Goal: Transaction & Acquisition: Obtain resource

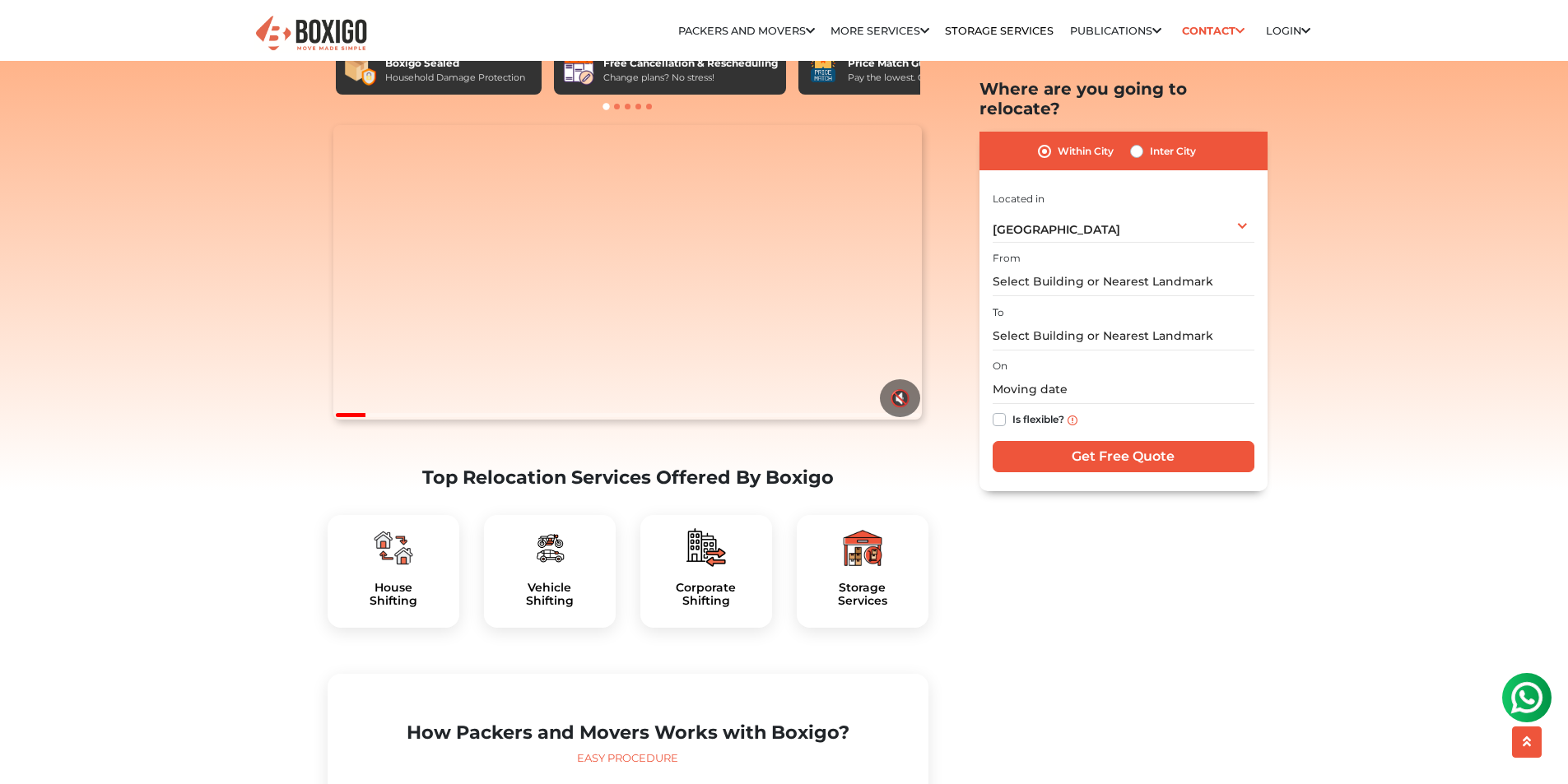
scroll to position [165, 0]
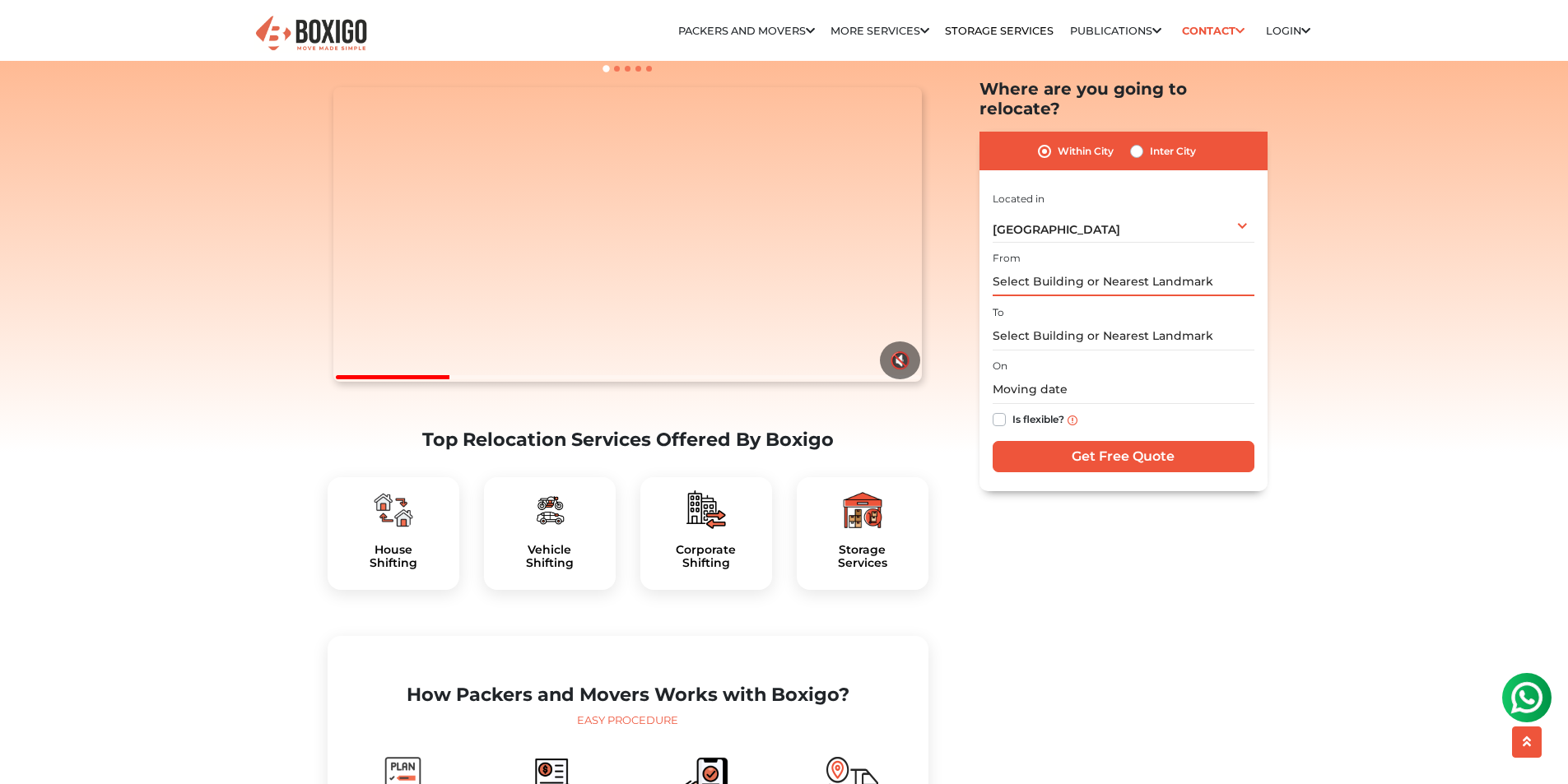
click at [1091, 268] on input "text" at bounding box center [1123, 283] width 261 height 29
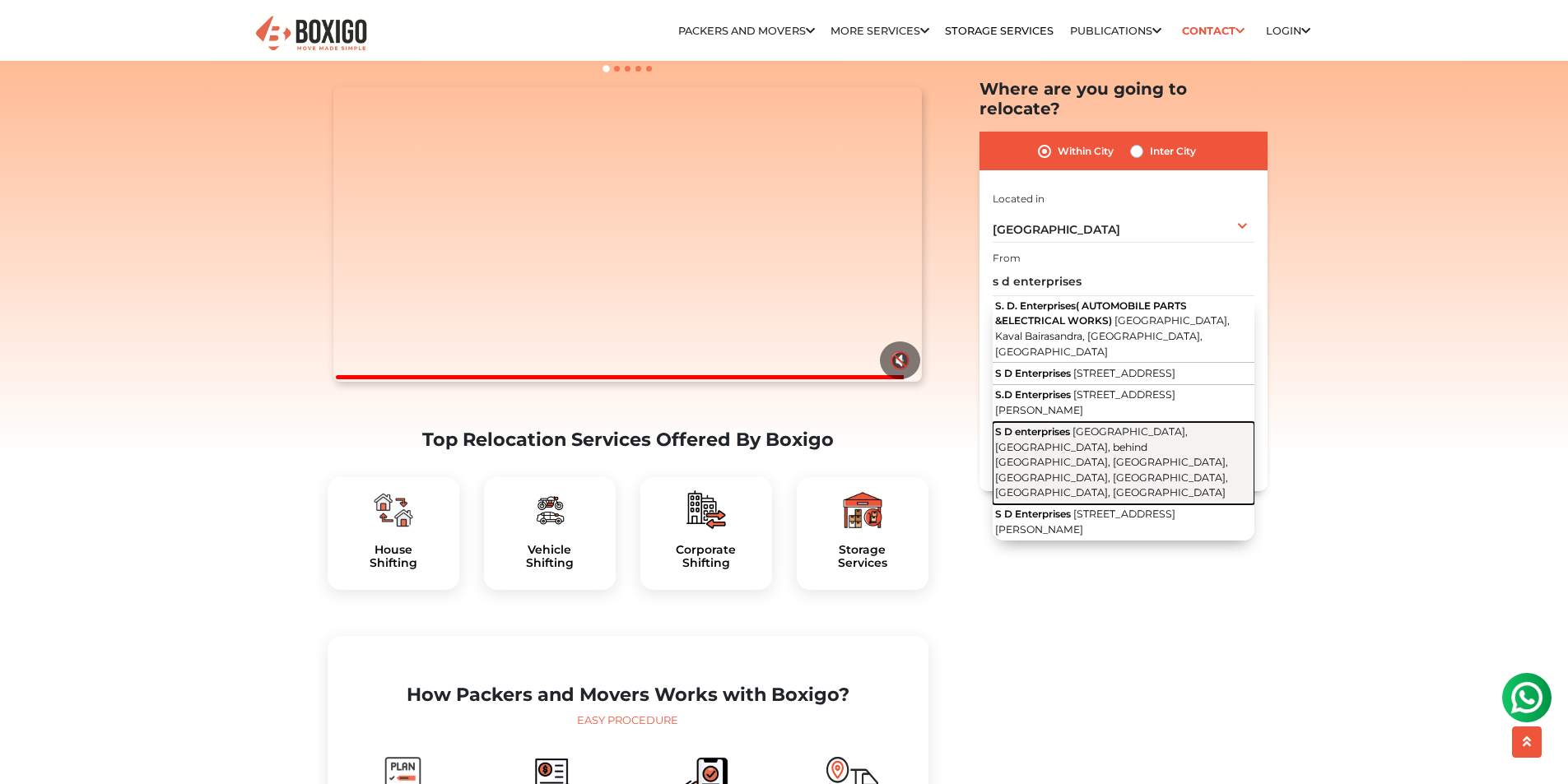
click at [1071, 444] on span "[GEOGRAPHIC_DATA], [GEOGRAPHIC_DATA], behind [GEOGRAPHIC_DATA], [GEOGRAPHIC_DAT…" at bounding box center [1111, 461] width 233 height 73
type input "S D enterprises, [GEOGRAPHIC_DATA], [GEOGRAPHIC_DATA], behind [GEOGRAPHIC_DATA]…"
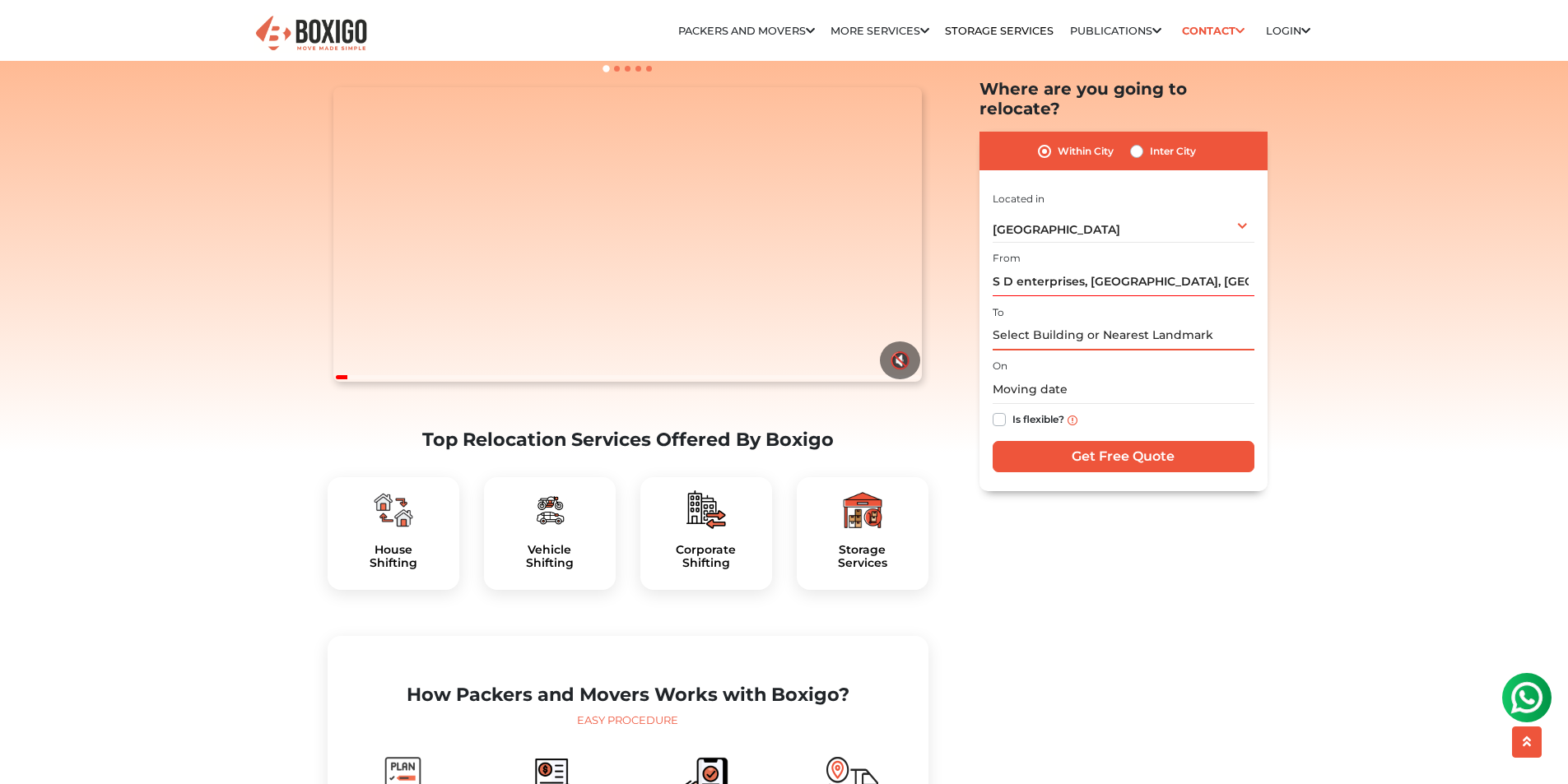
click at [1048, 322] on input "text" at bounding box center [1123, 336] width 261 height 29
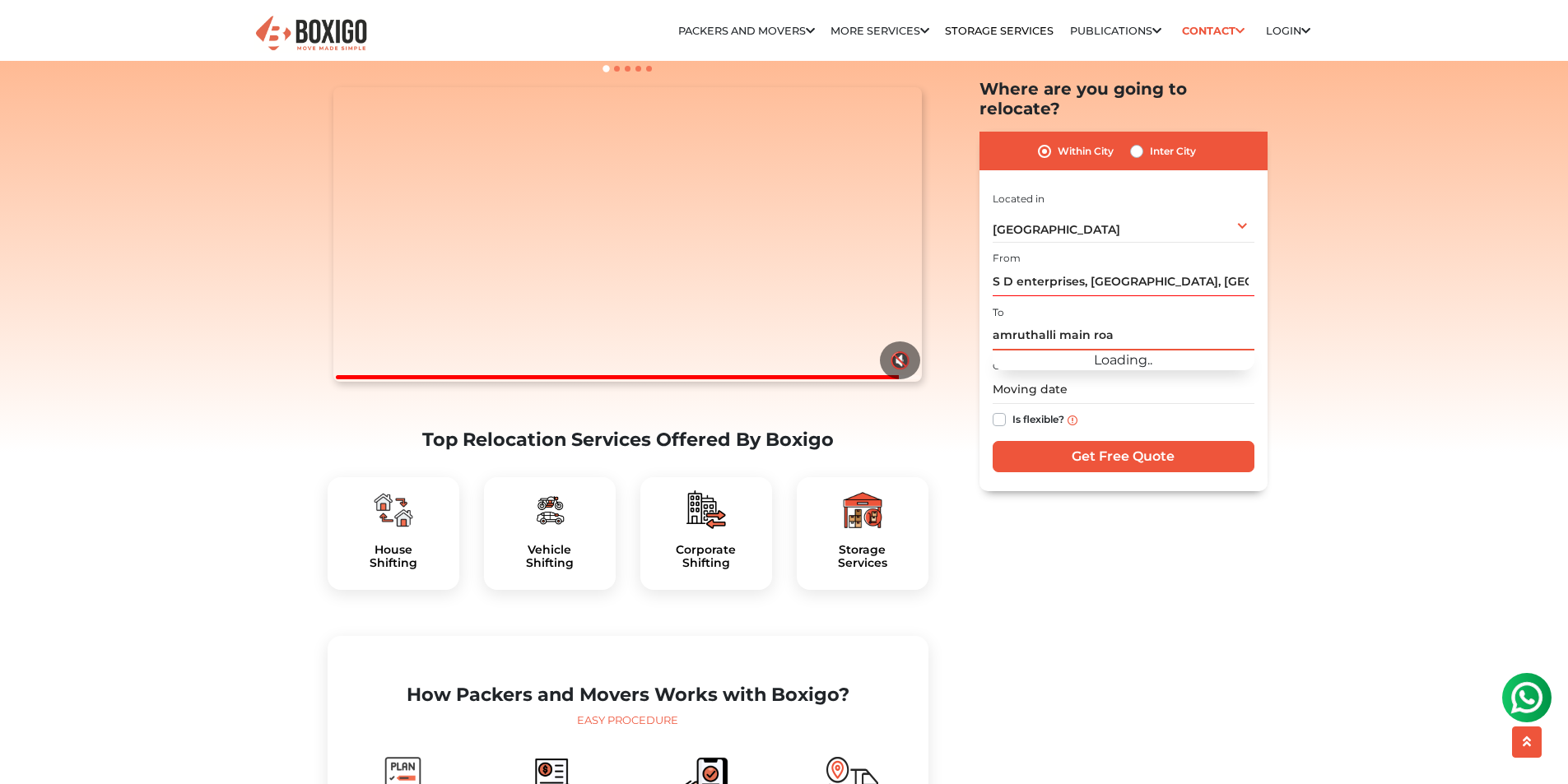
type input "[GEOGRAPHIC_DATA]"
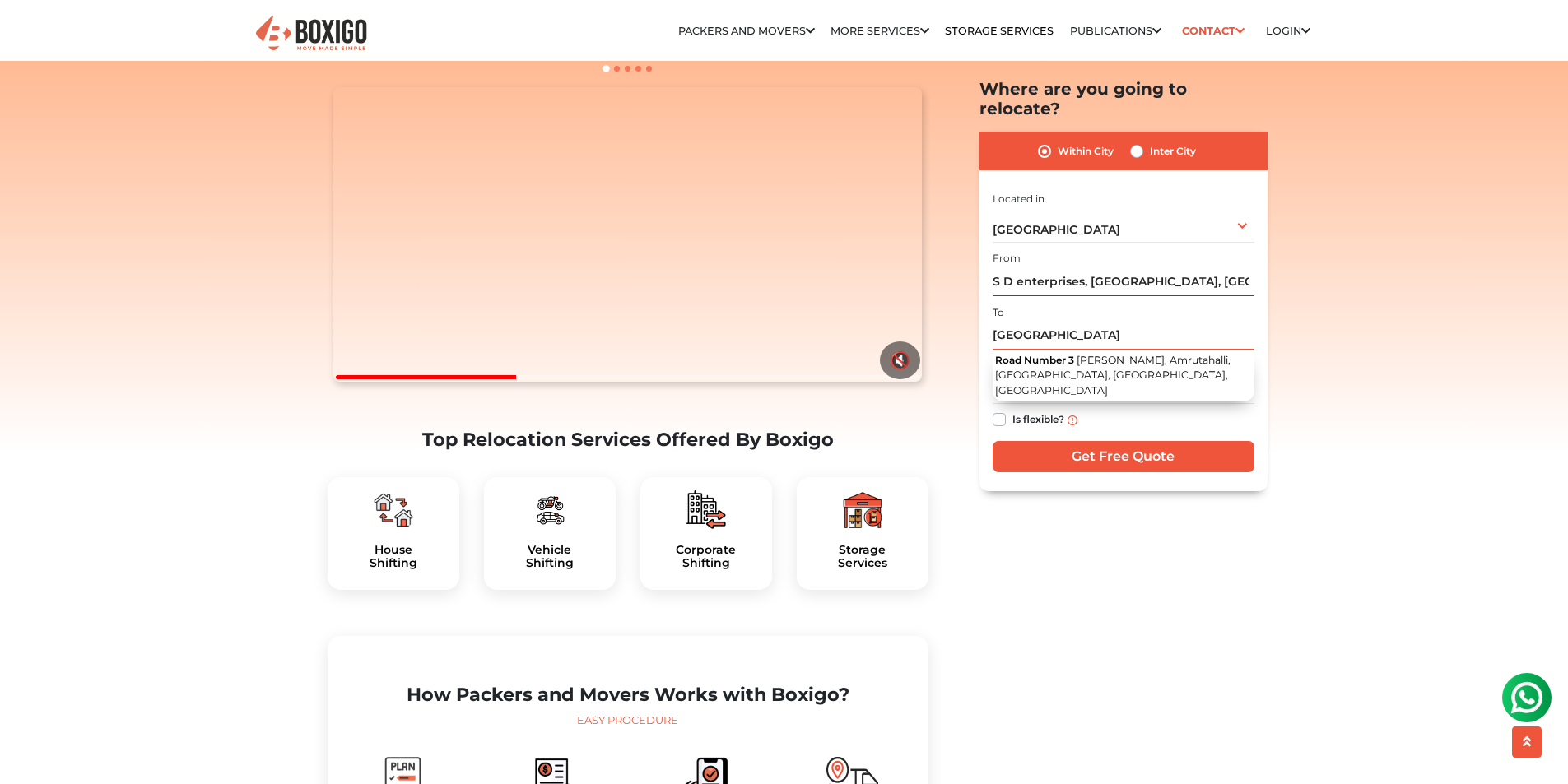
drag, startPoint x: 1135, startPoint y: 318, endPoint x: 907, endPoint y: 295, distance: 229.2
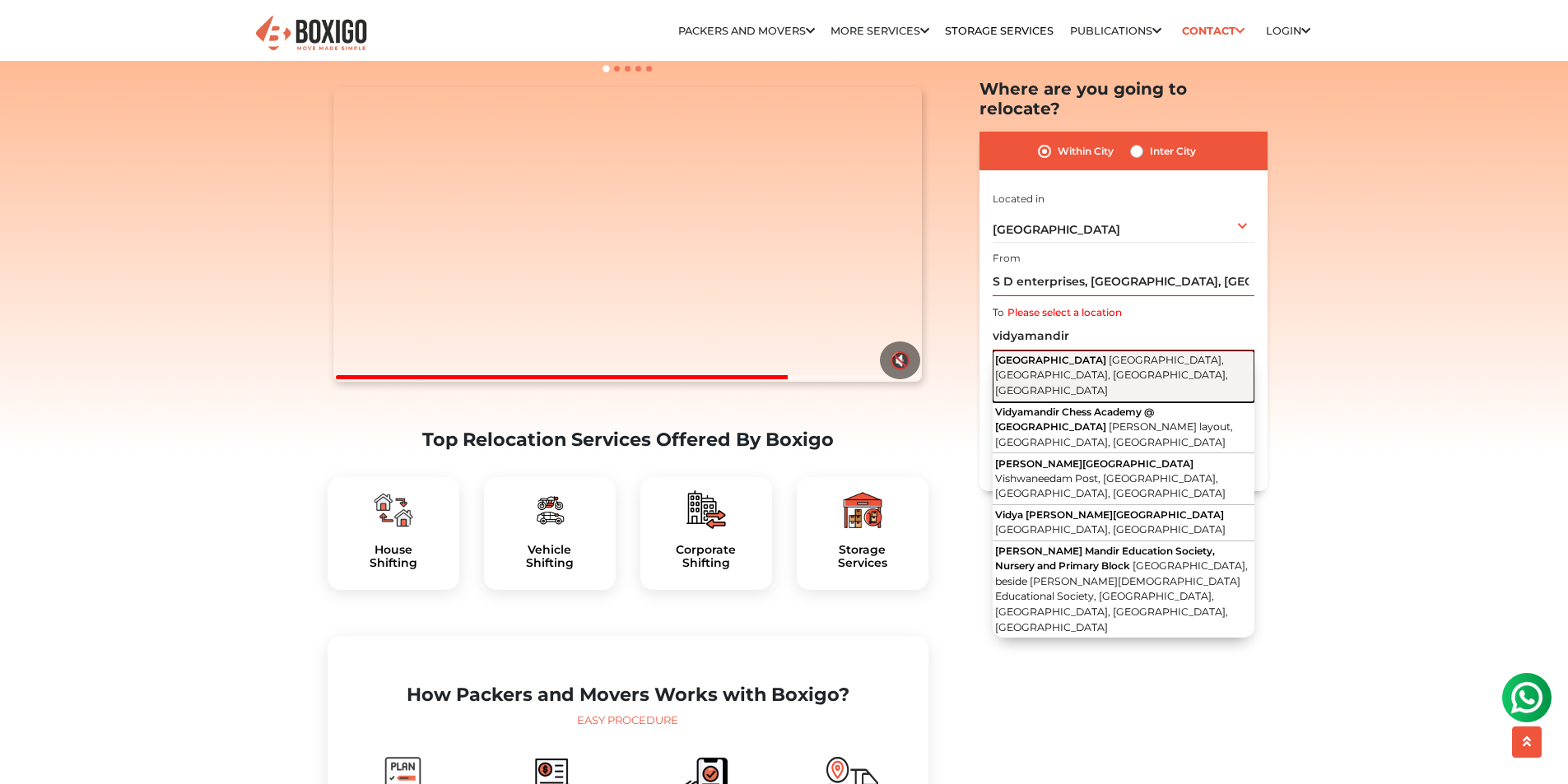
click at [1182, 373] on button "[GEOGRAPHIC_DATA] [GEOGRAPHIC_DATA], [GEOGRAPHIC_DATA], [GEOGRAPHIC_DATA], [GEO…" at bounding box center [1123, 375] width 261 height 52
type input "[GEOGRAPHIC_DATA], [GEOGRAPHIC_DATA], [GEOGRAPHIC_DATA], [GEOGRAPHIC_DATA], [GE…"
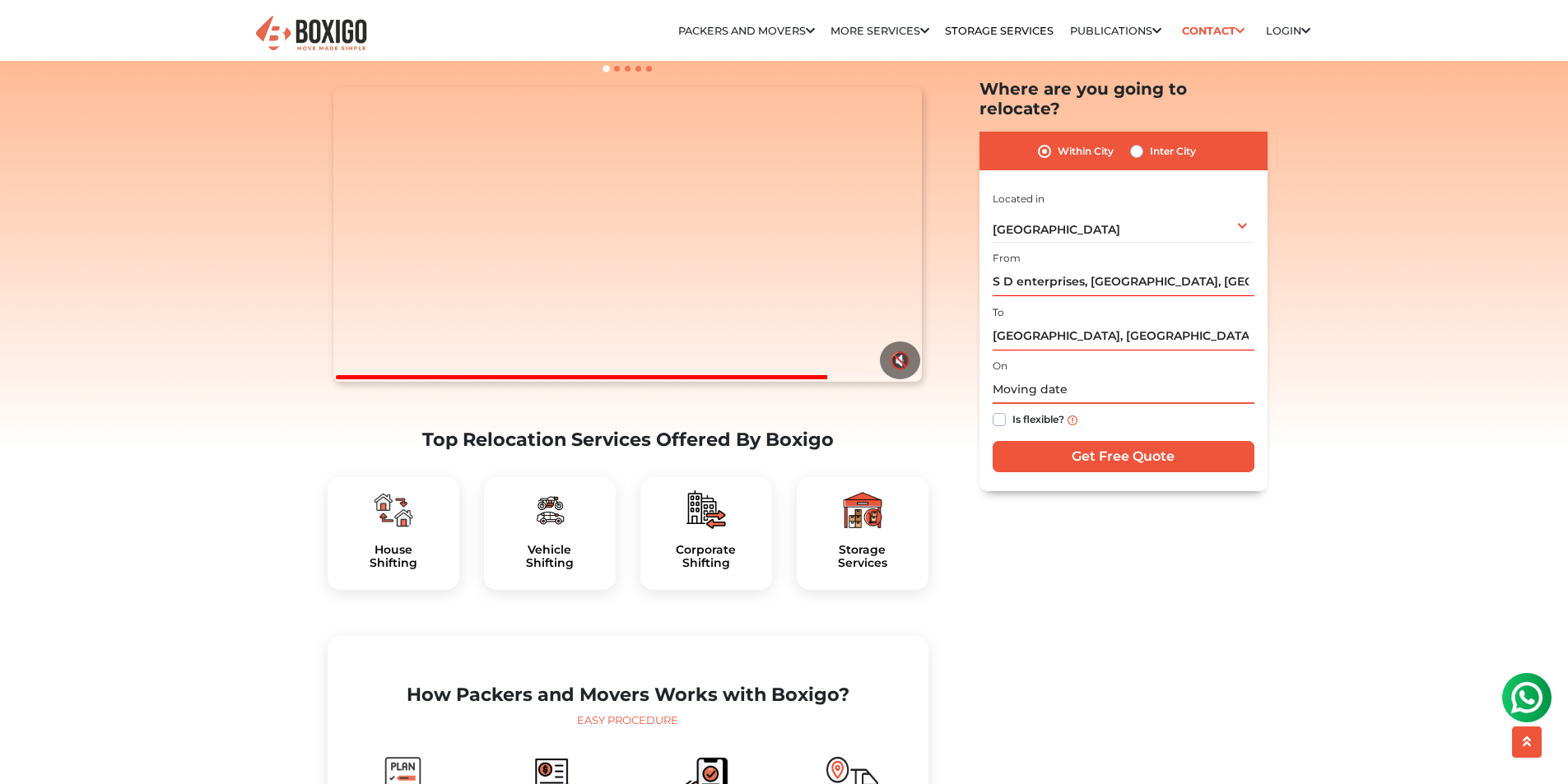
click at [1028, 376] on input "text" at bounding box center [1123, 391] width 261 height 29
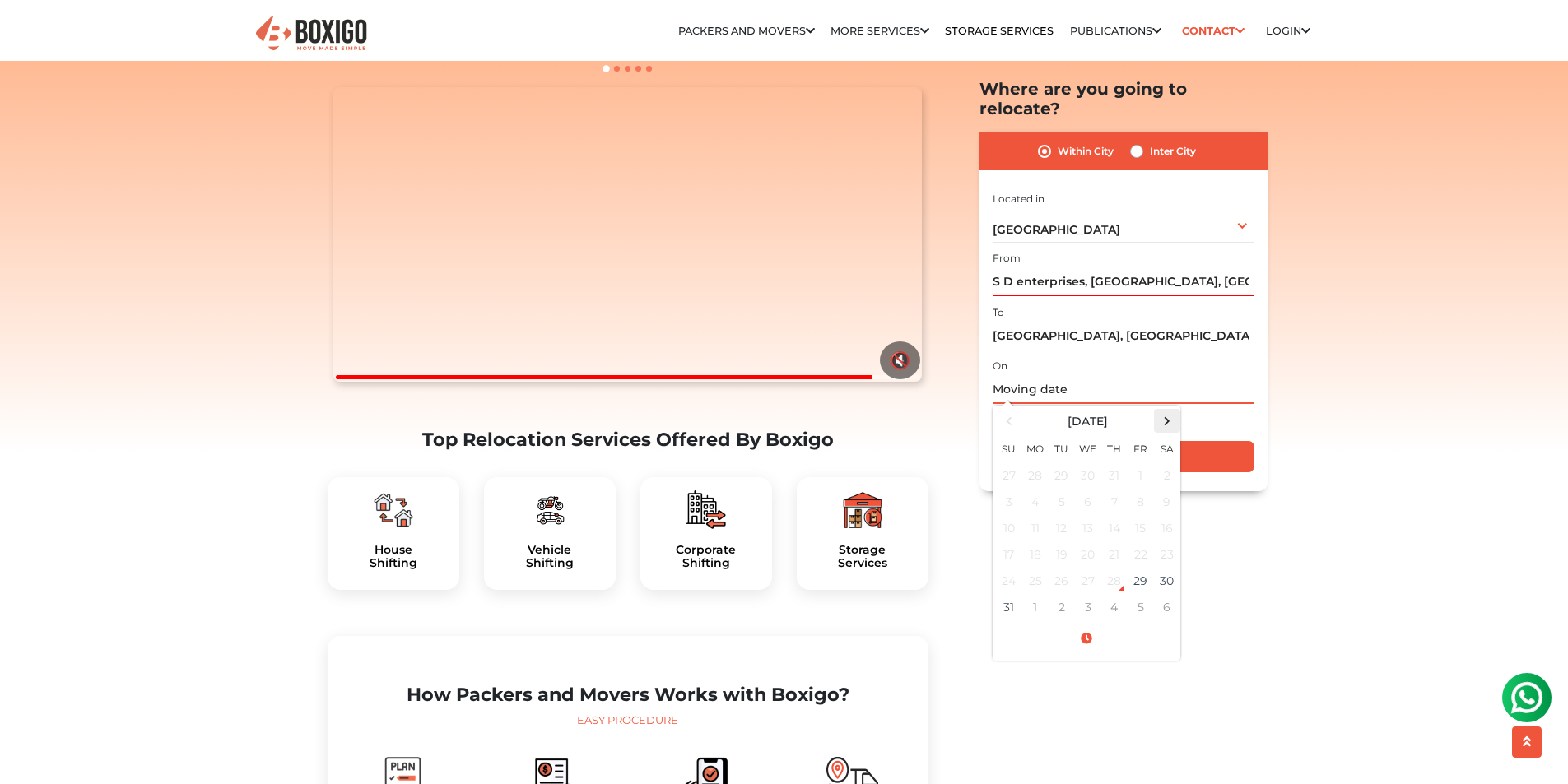
click at [1167, 411] on span at bounding box center [1166, 421] width 22 height 22
click at [1144, 462] on td "5" at bounding box center [1141, 476] width 26 height 27
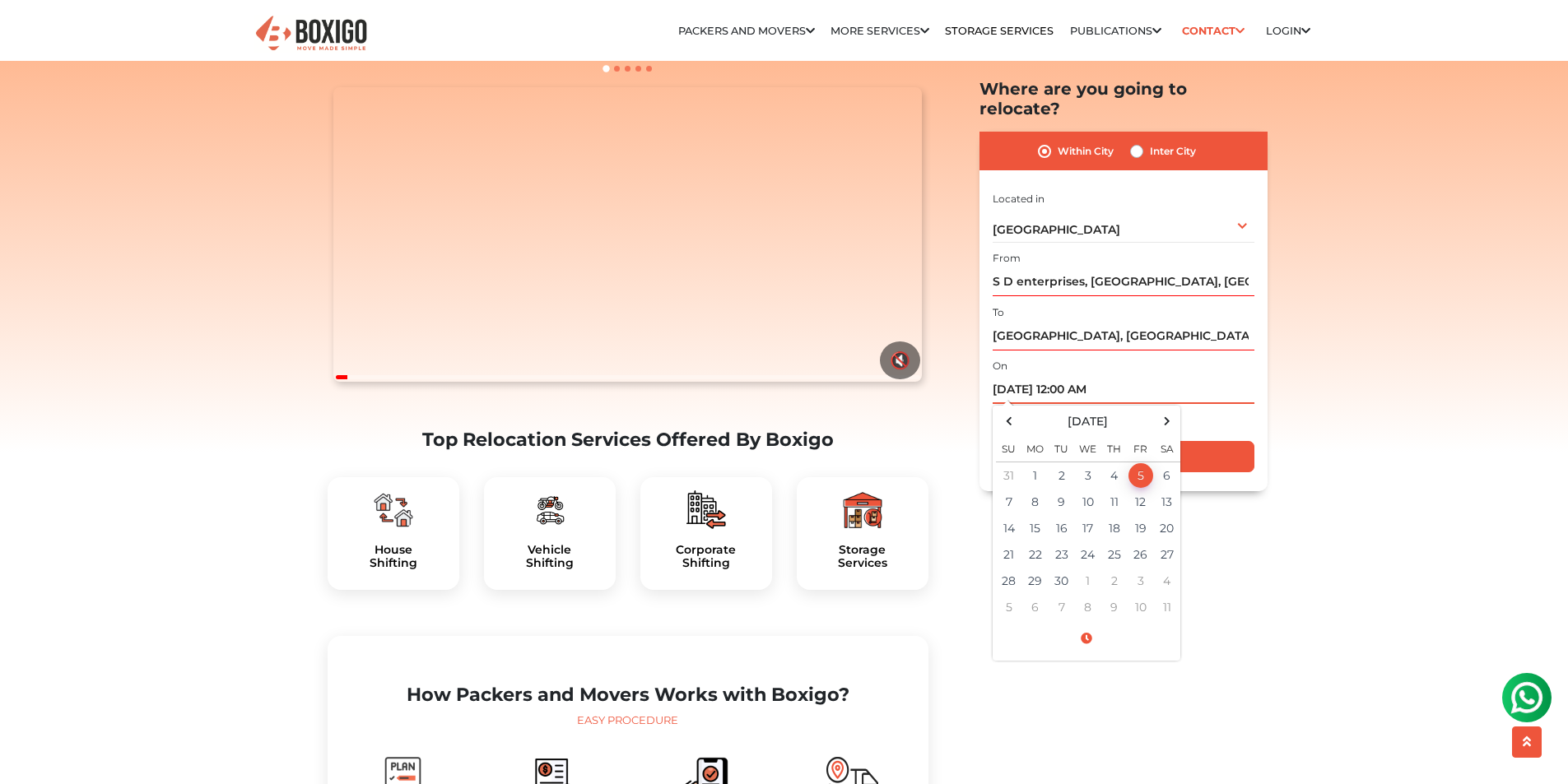
click at [1141, 462] on td "5" at bounding box center [1141, 476] width 26 height 27
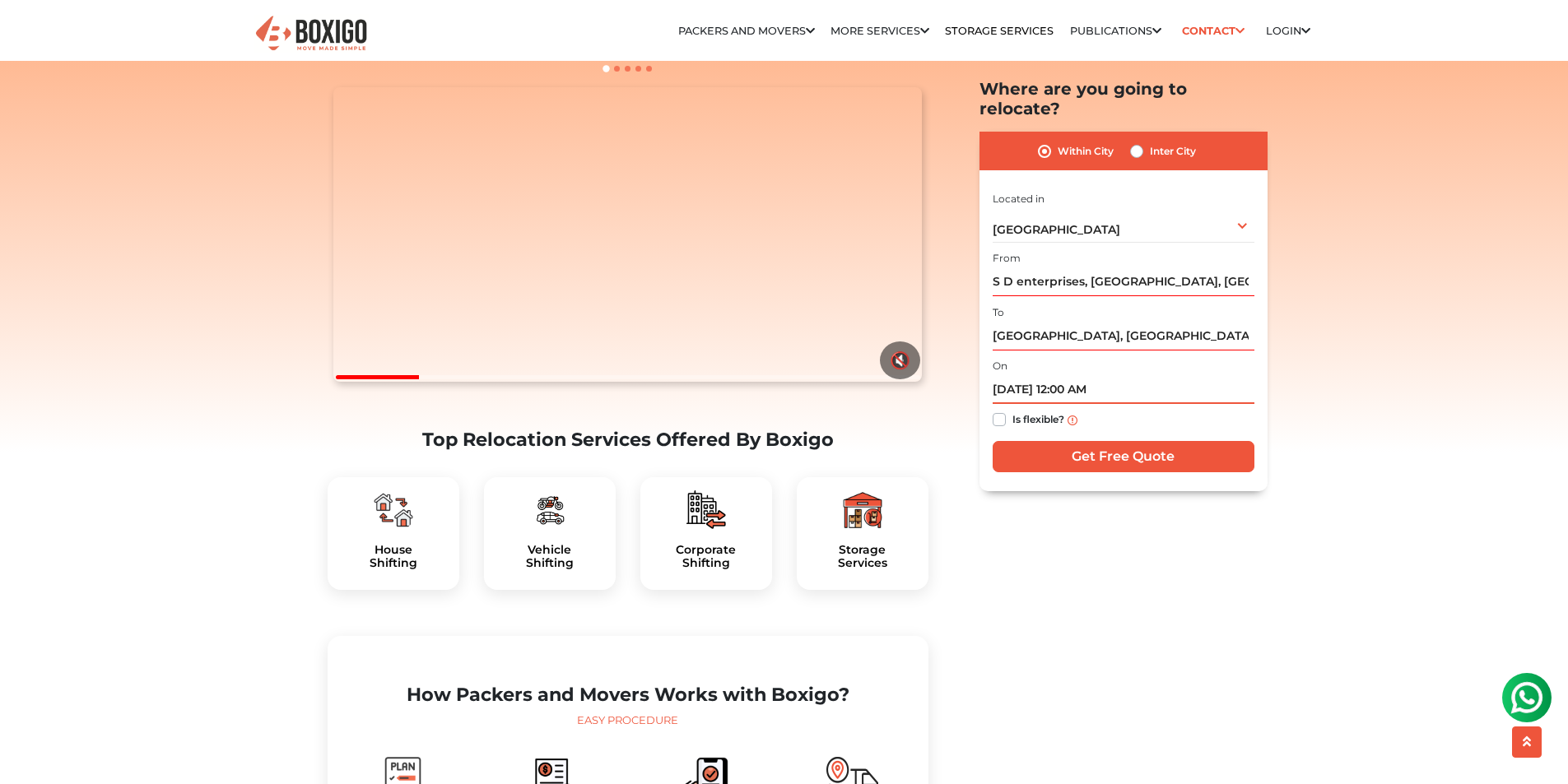
click at [1104, 376] on input "[DATE] 12:00 AM" at bounding box center [1123, 391] width 261 height 29
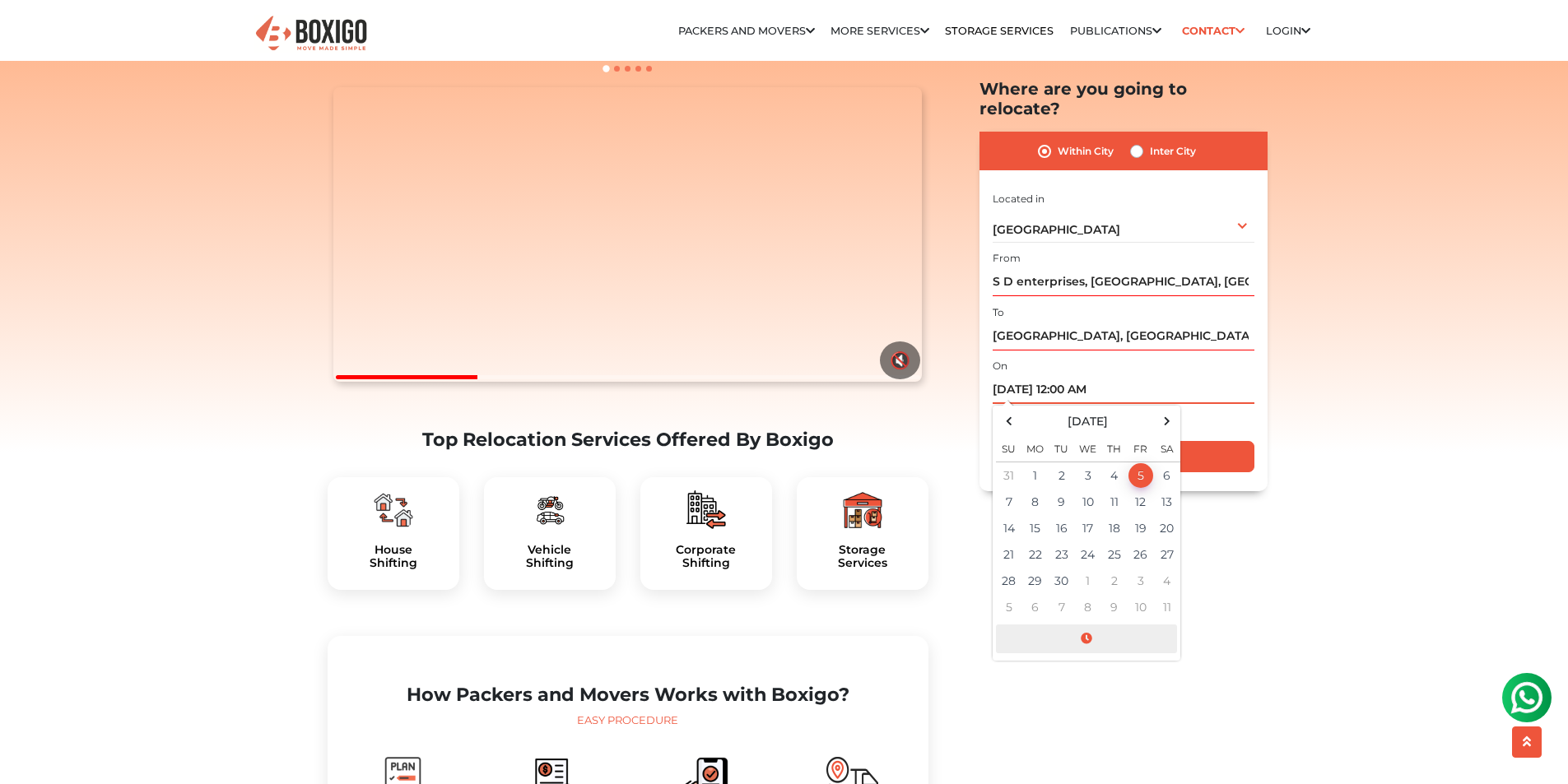
click at [1087, 625] on span at bounding box center [1087, 640] width 181 height 29
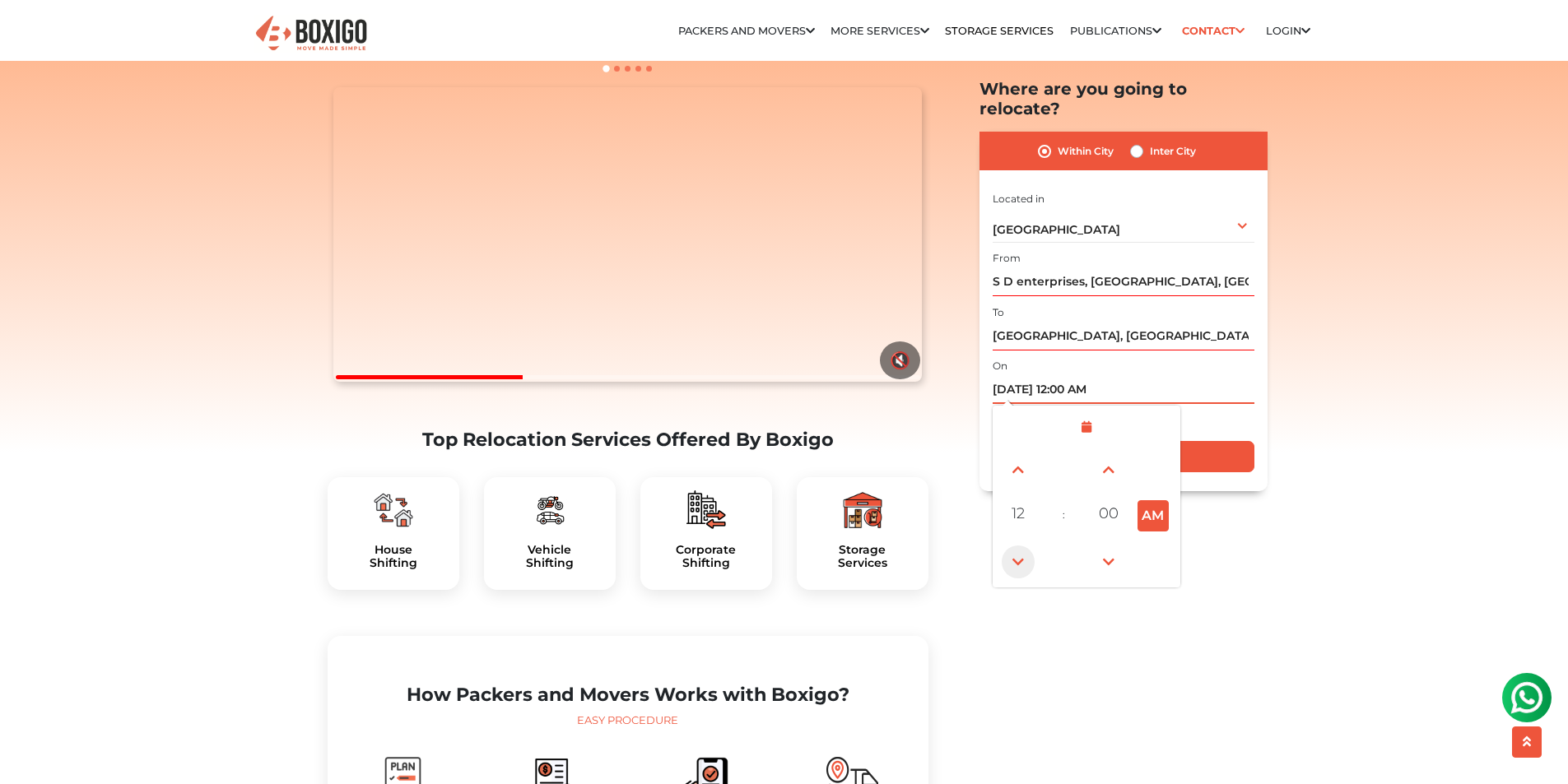
click at [1019, 548] on span at bounding box center [1019, 562] width 33 height 33
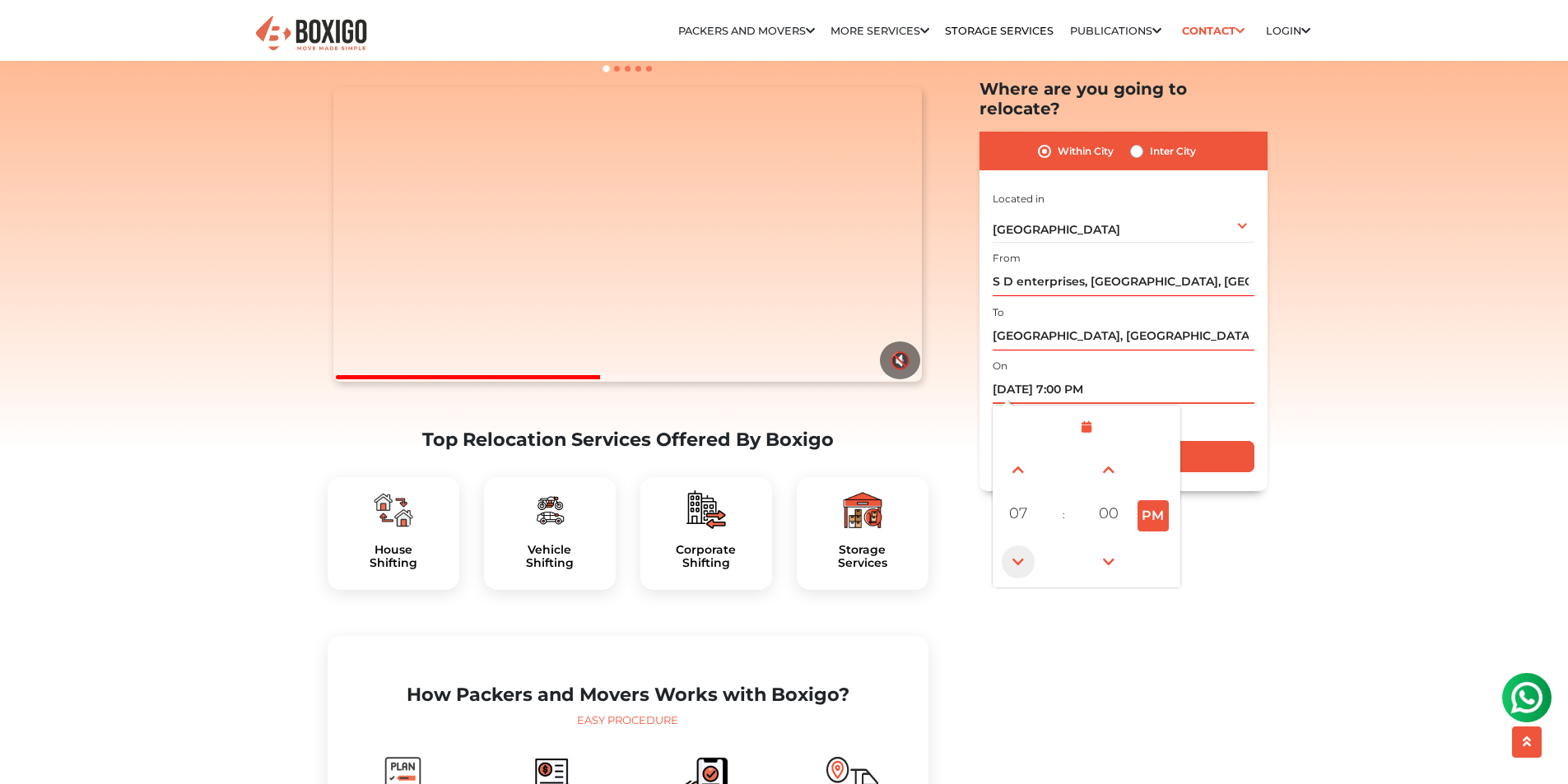
click at [1019, 548] on span at bounding box center [1019, 562] width 33 height 33
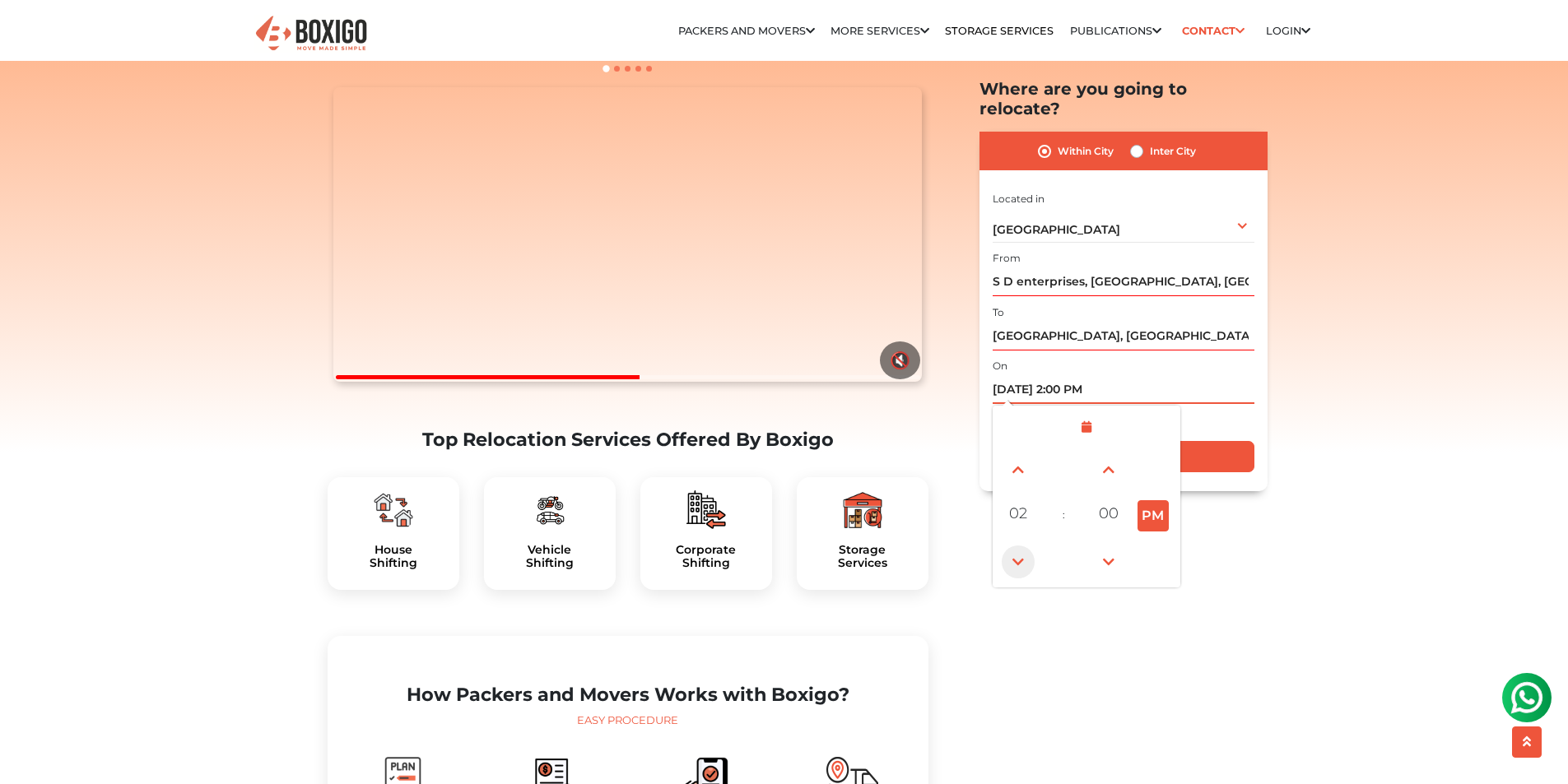
click at [1019, 548] on span at bounding box center [1019, 562] width 33 height 33
type input "[DATE] 1:00 PM"
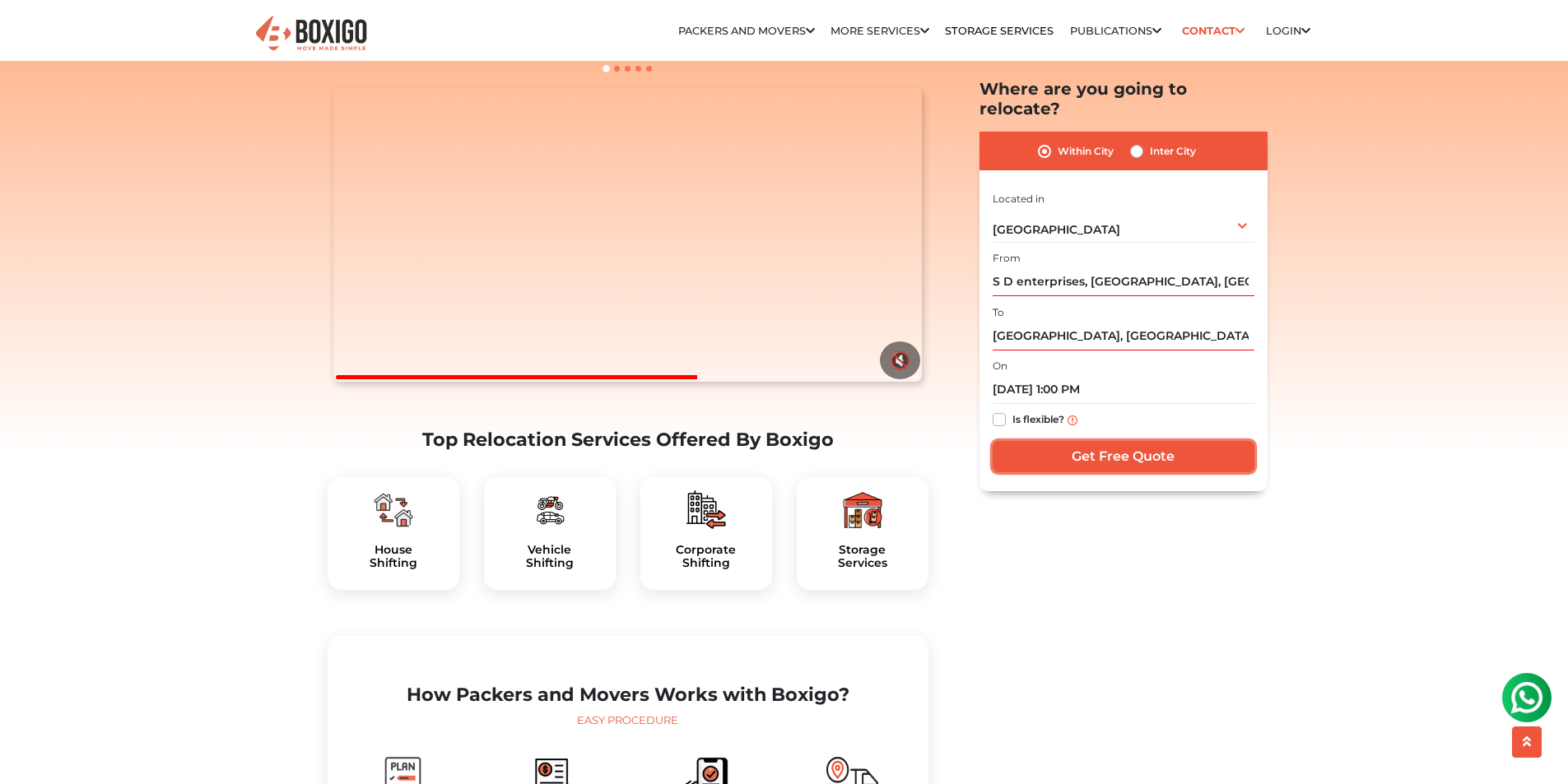
click at [1169, 442] on input "Get Free Quote" at bounding box center [1123, 457] width 261 height 31
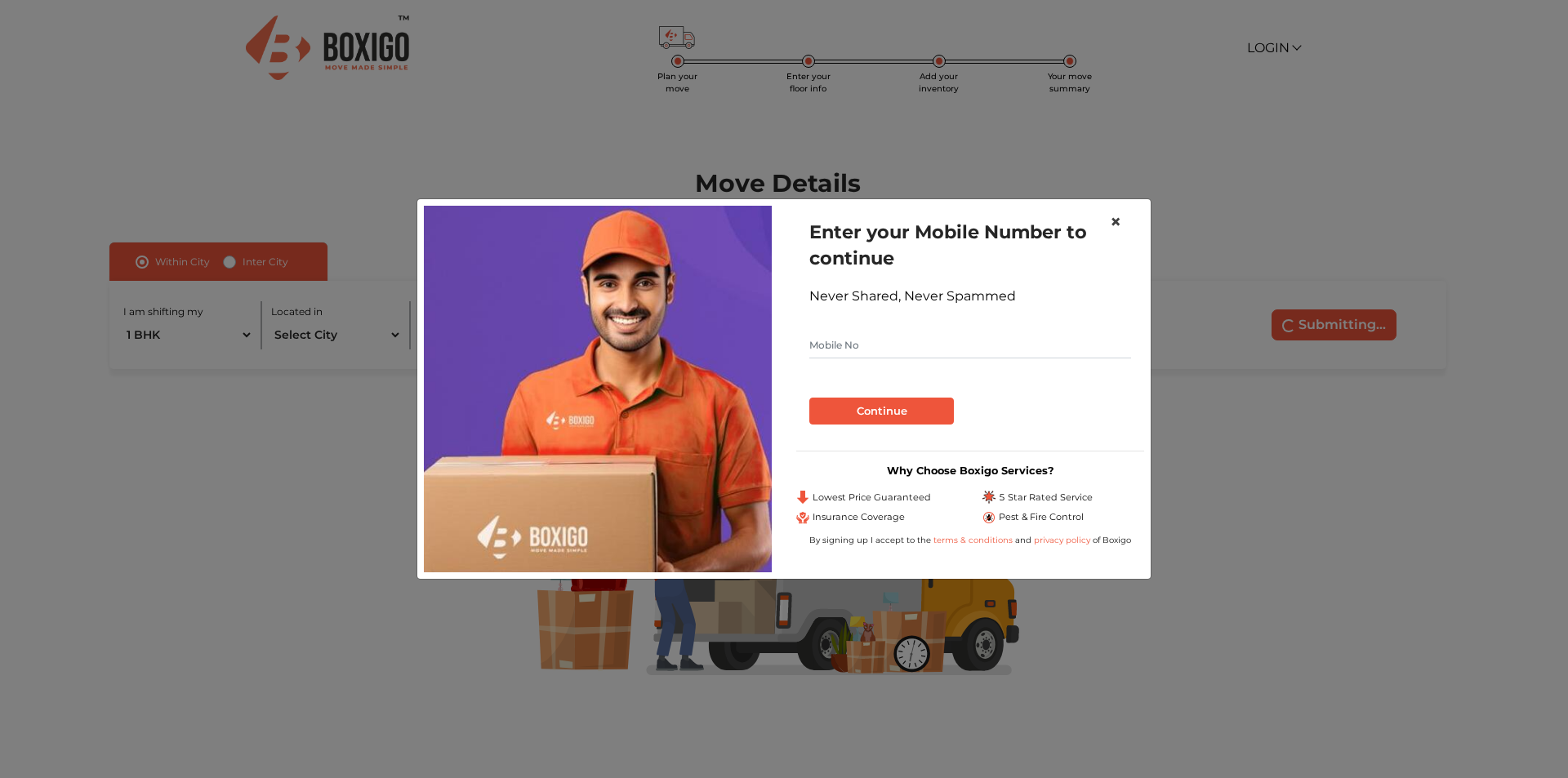
click at [1114, 221] on span "×" at bounding box center [1115, 222] width 12 height 23
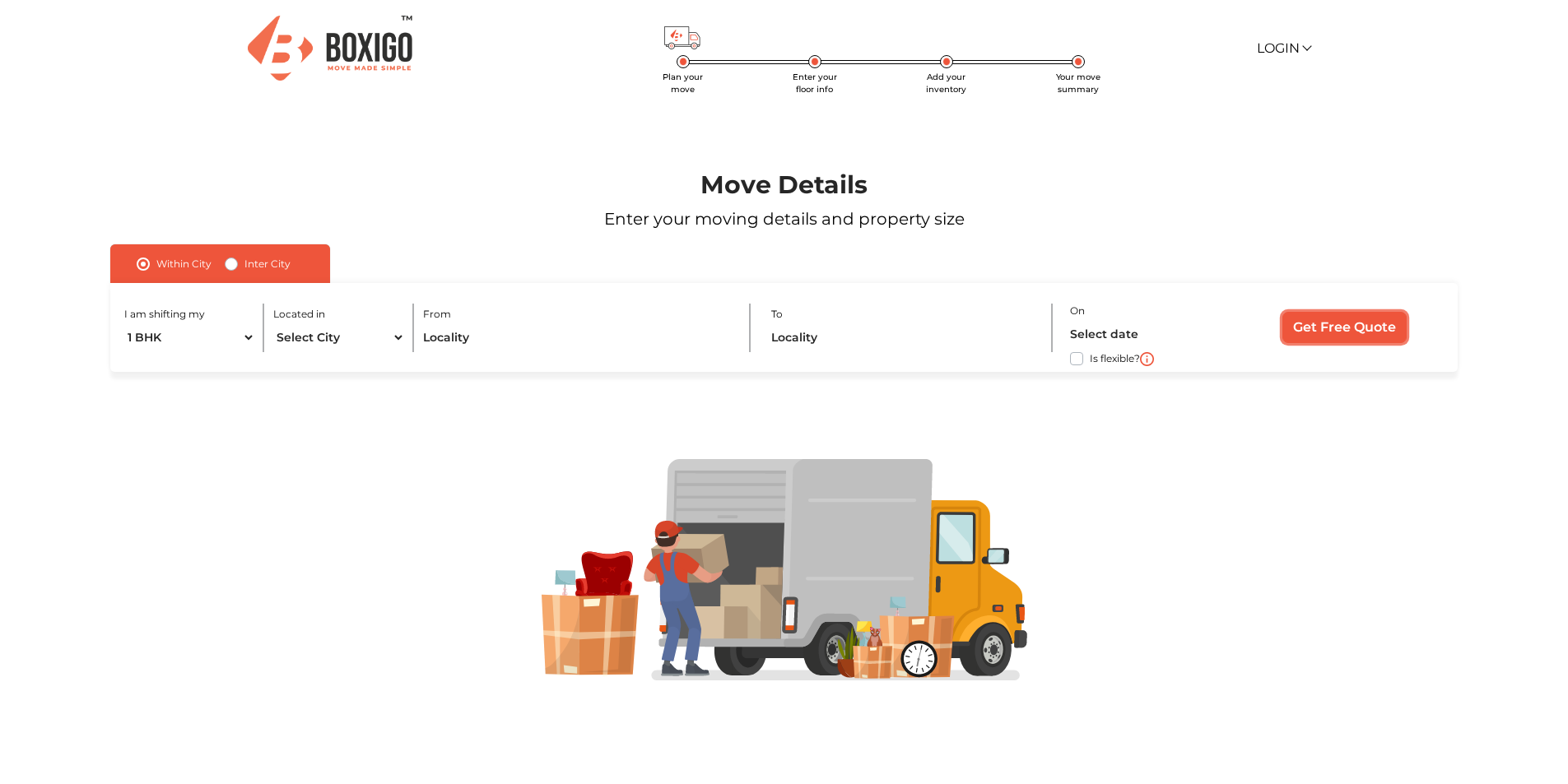
click at [1357, 330] on input "Get Free Quote" at bounding box center [1344, 328] width 124 height 31
click at [532, 341] on input "text" at bounding box center [578, 338] width 308 height 29
click at [529, 337] on input "text" at bounding box center [578, 338] width 308 height 29
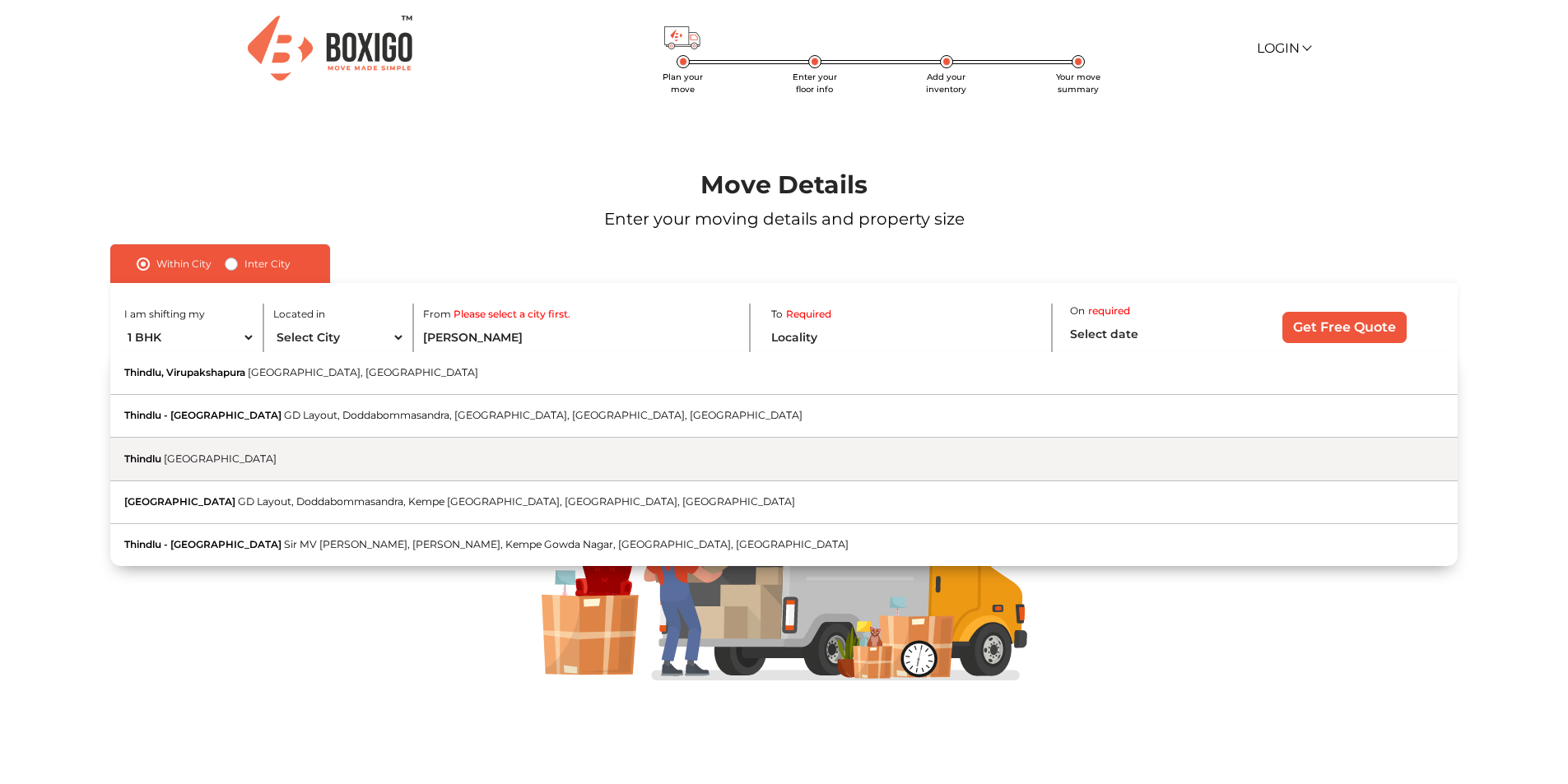
click at [453, 444] on button "Thindlu Karnataka" at bounding box center [784, 459] width 1347 height 43
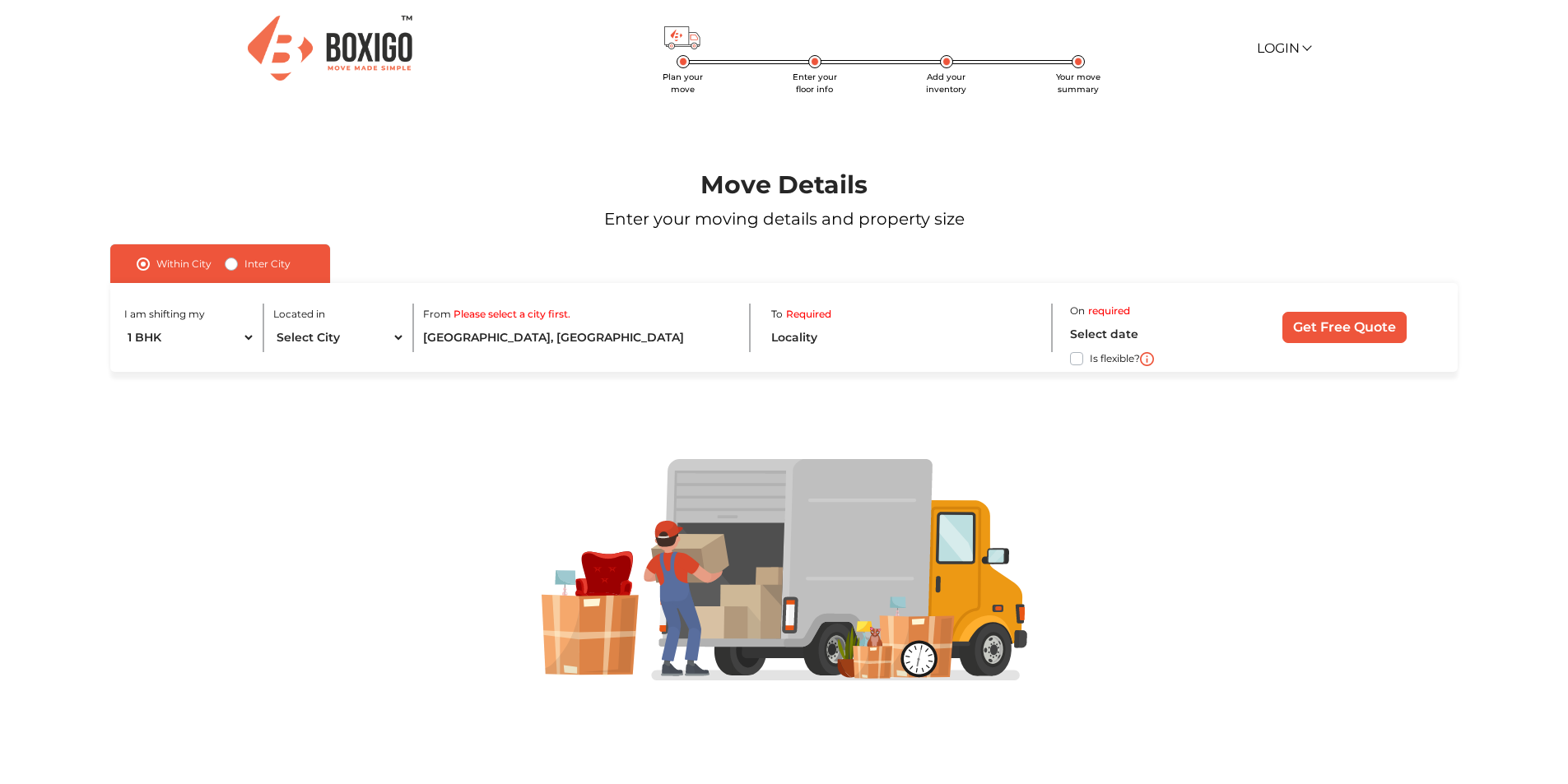
click at [453, 444] on div at bounding box center [784, 568] width 1467 height 395
click at [517, 337] on input "Thindlu, Karnataka" at bounding box center [578, 338] width 308 height 29
drag, startPoint x: 555, startPoint y: 334, endPoint x: 376, endPoint y: 328, distance: 179.1
click at [376, 328] on div "I am shifting my 1 BHK 2 BHK 3 BHK 3 + BHK FEW ITEMS Located in Select City Ban…" at bounding box center [784, 328] width 1347 height 90
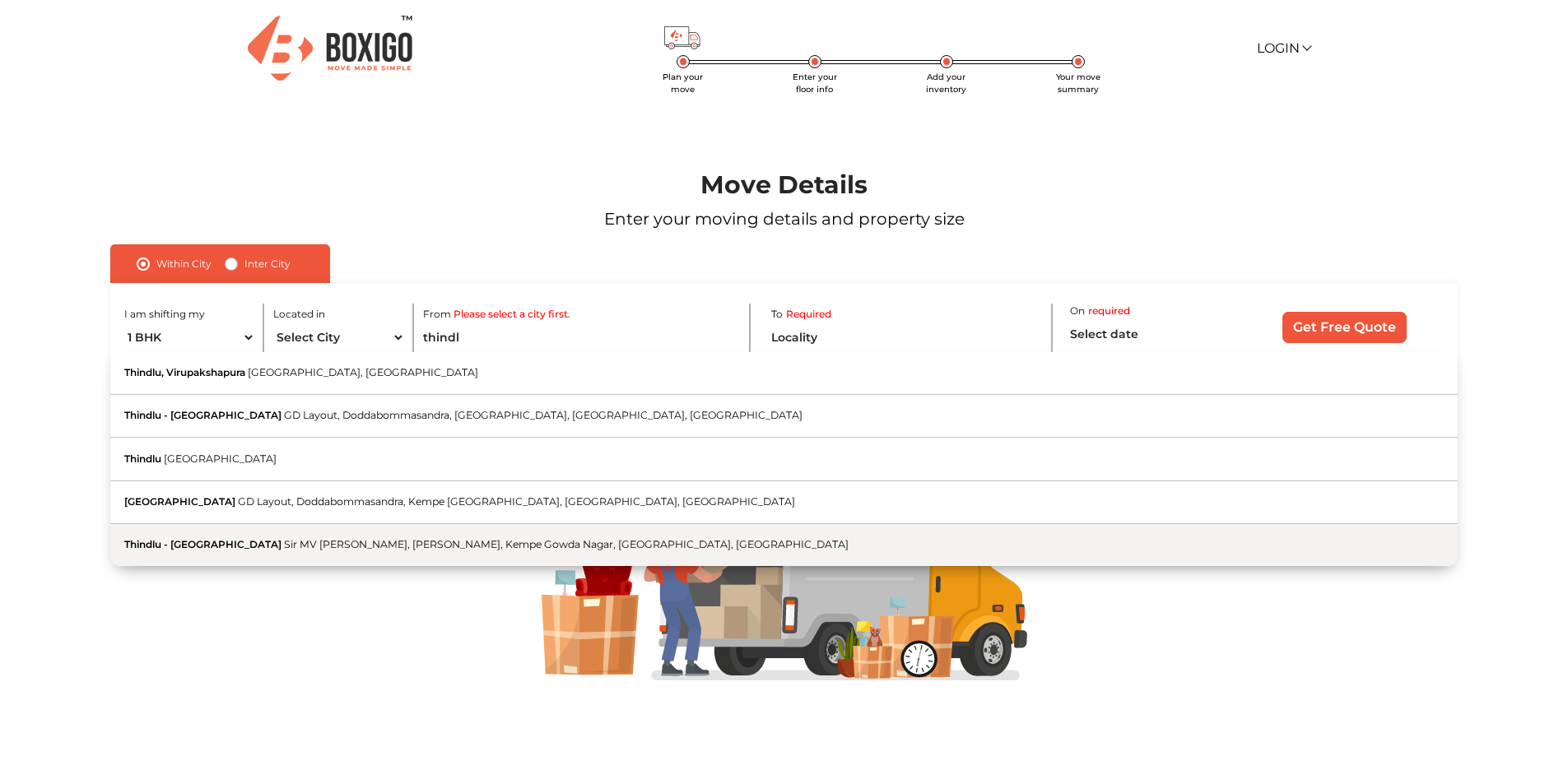
click at [394, 544] on span "Sir MV Layout, Tindlu, Kempe Gowda Nagar, Bengaluru, Karnataka" at bounding box center [566, 544] width 565 height 13
type input "Thindlu - Kodigehalli Main Road, Sir MV Layout, Tindlu, Kempe Gowda Nagar, Beng…"
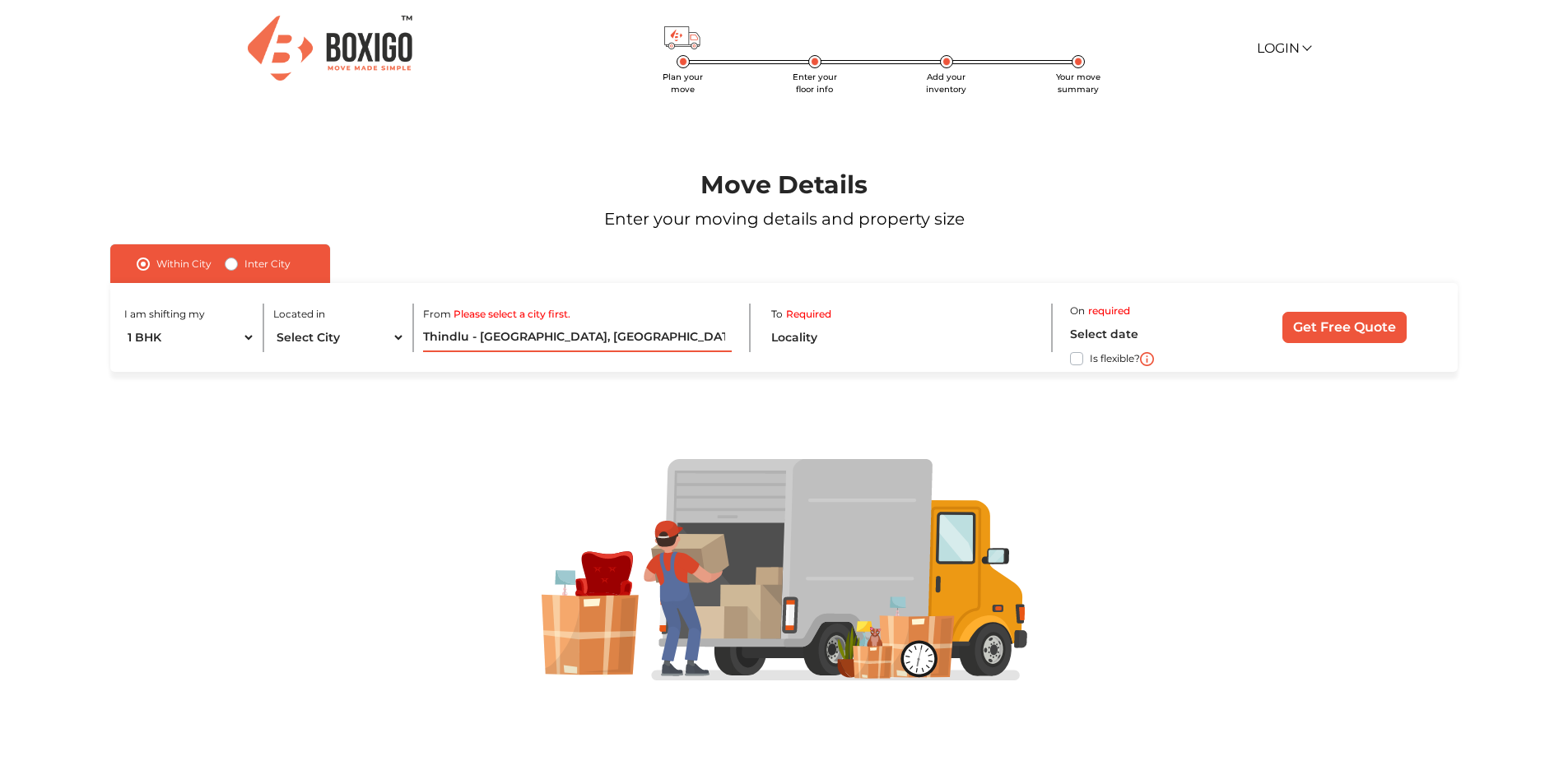
click at [639, 333] on input "Thindlu - Kodigehalli Main Road, Sir MV Layout, Tindlu, Kempe Gowda Nagar, Beng…" at bounding box center [578, 338] width 308 height 29
click at [863, 334] on input "text" at bounding box center [903, 338] width 264 height 29
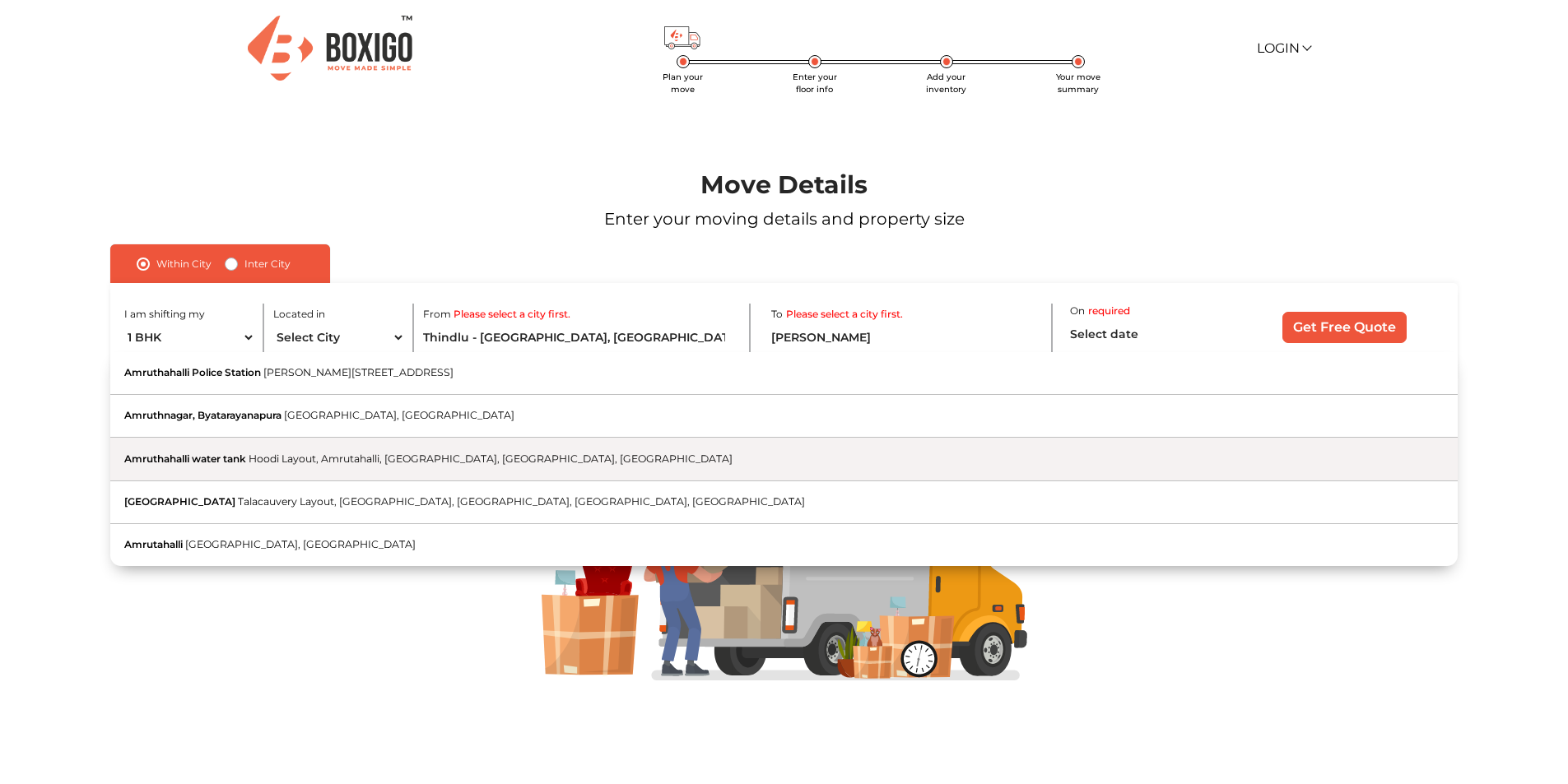
click at [605, 454] on button "Amruthahalli water tank Hoodi Layout, Amrutahalli, Byatarayanapura, Bengaluru, …" at bounding box center [784, 459] width 1347 height 43
type input "Amruthahalli water tank, Hoodi Layout, Amrutahalli, Byatarayanapura, Bengaluru,…"
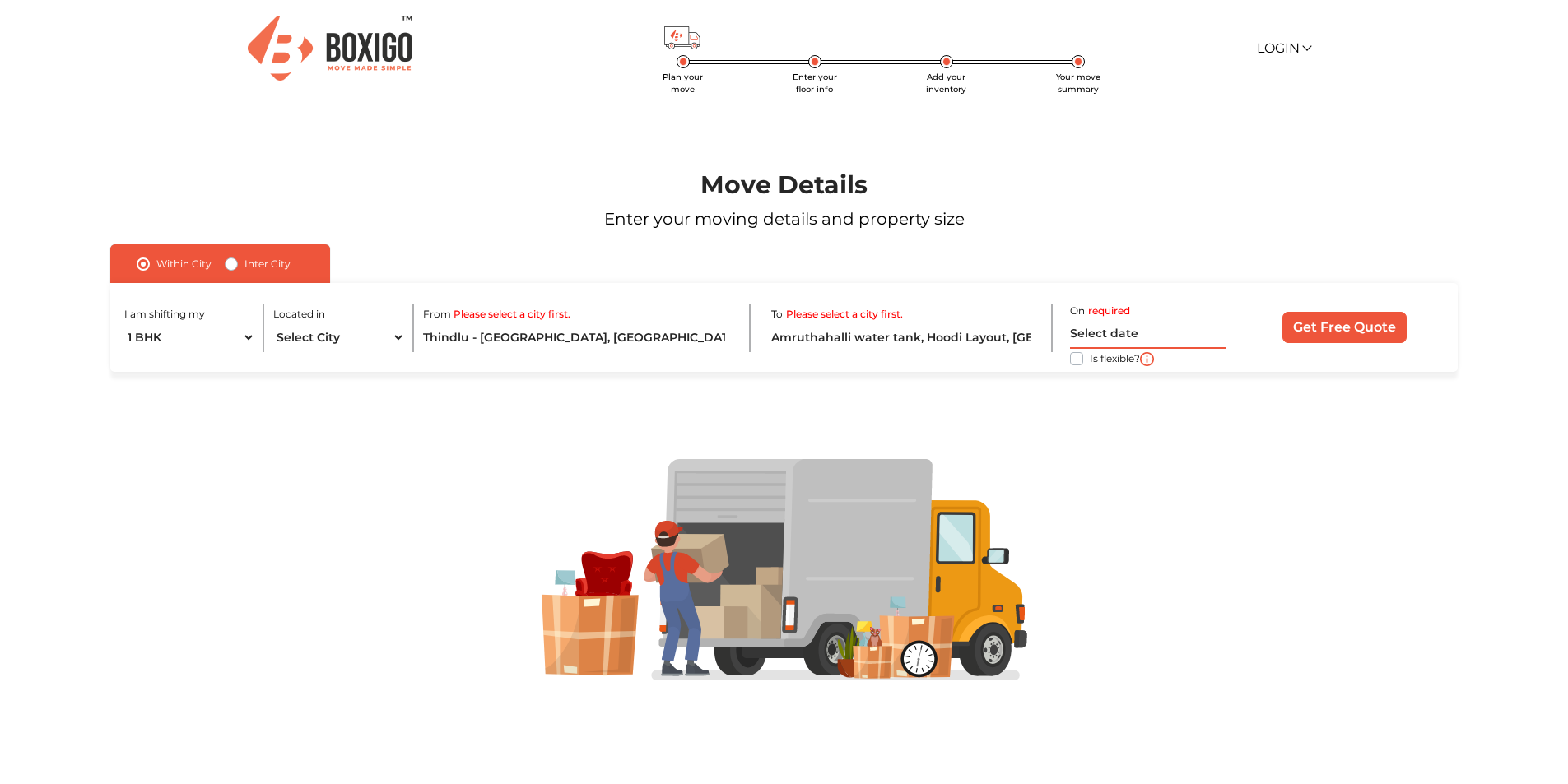
click at [1187, 332] on input "text" at bounding box center [1147, 334] width 155 height 29
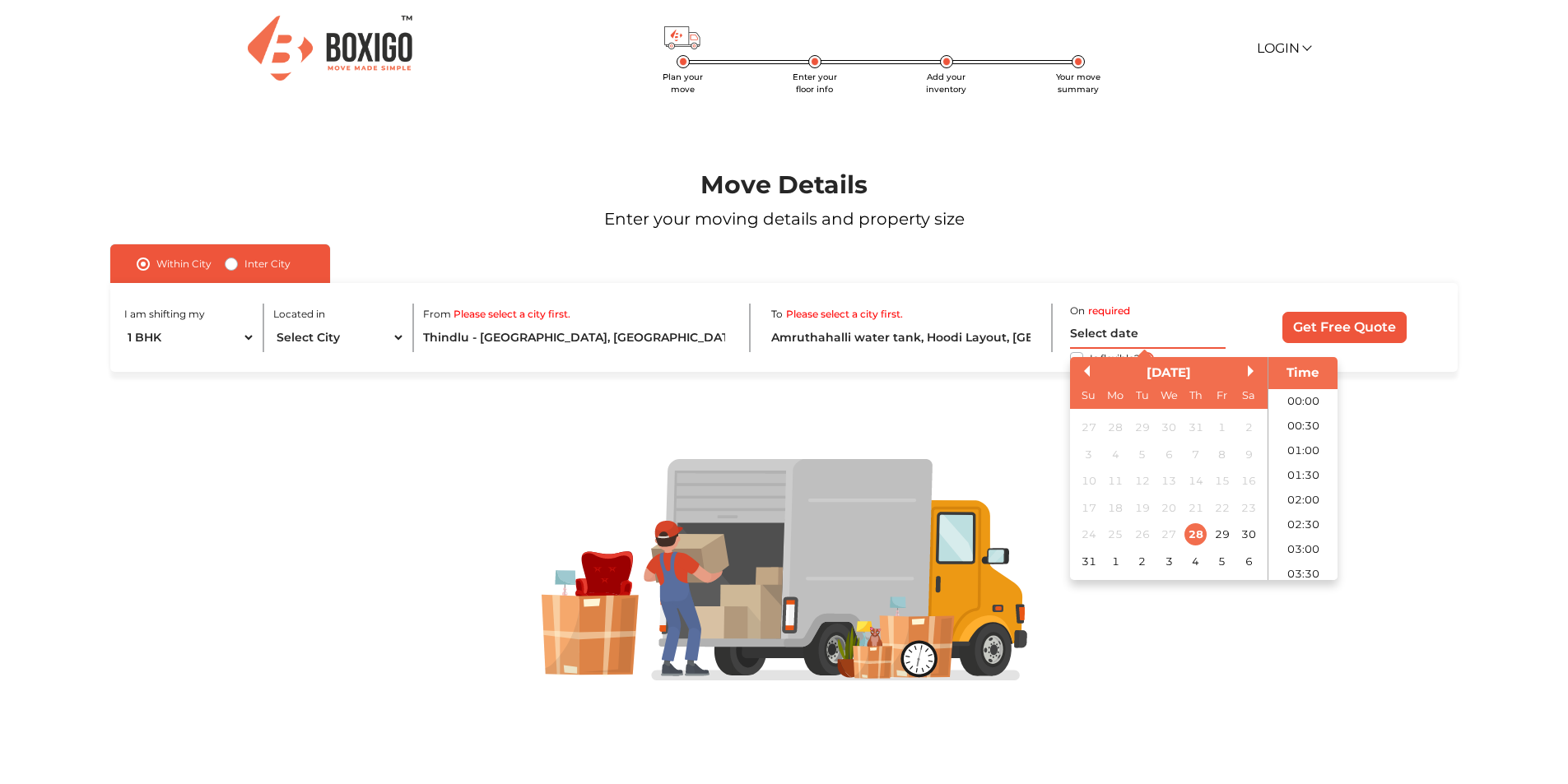
scroll to position [805, 0]
click at [1248, 370] on button "Next Month" at bounding box center [1254, 372] width 12 height 12
click at [1217, 425] on div "5" at bounding box center [1223, 427] width 22 height 22
click at [1297, 568] on li "13:00" at bounding box center [1304, 567] width 70 height 24
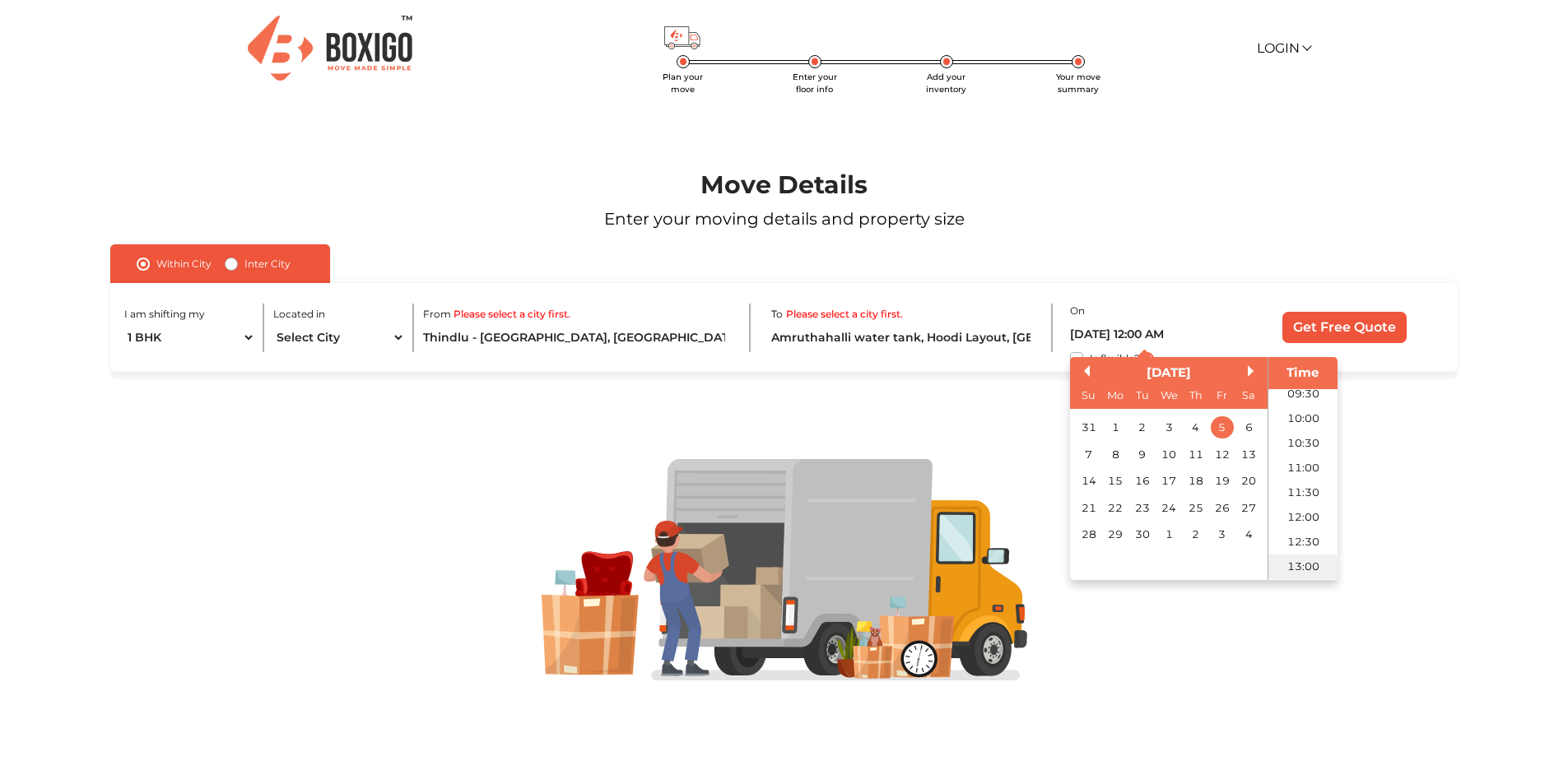
type input "05/09/2025 1:00 PM"
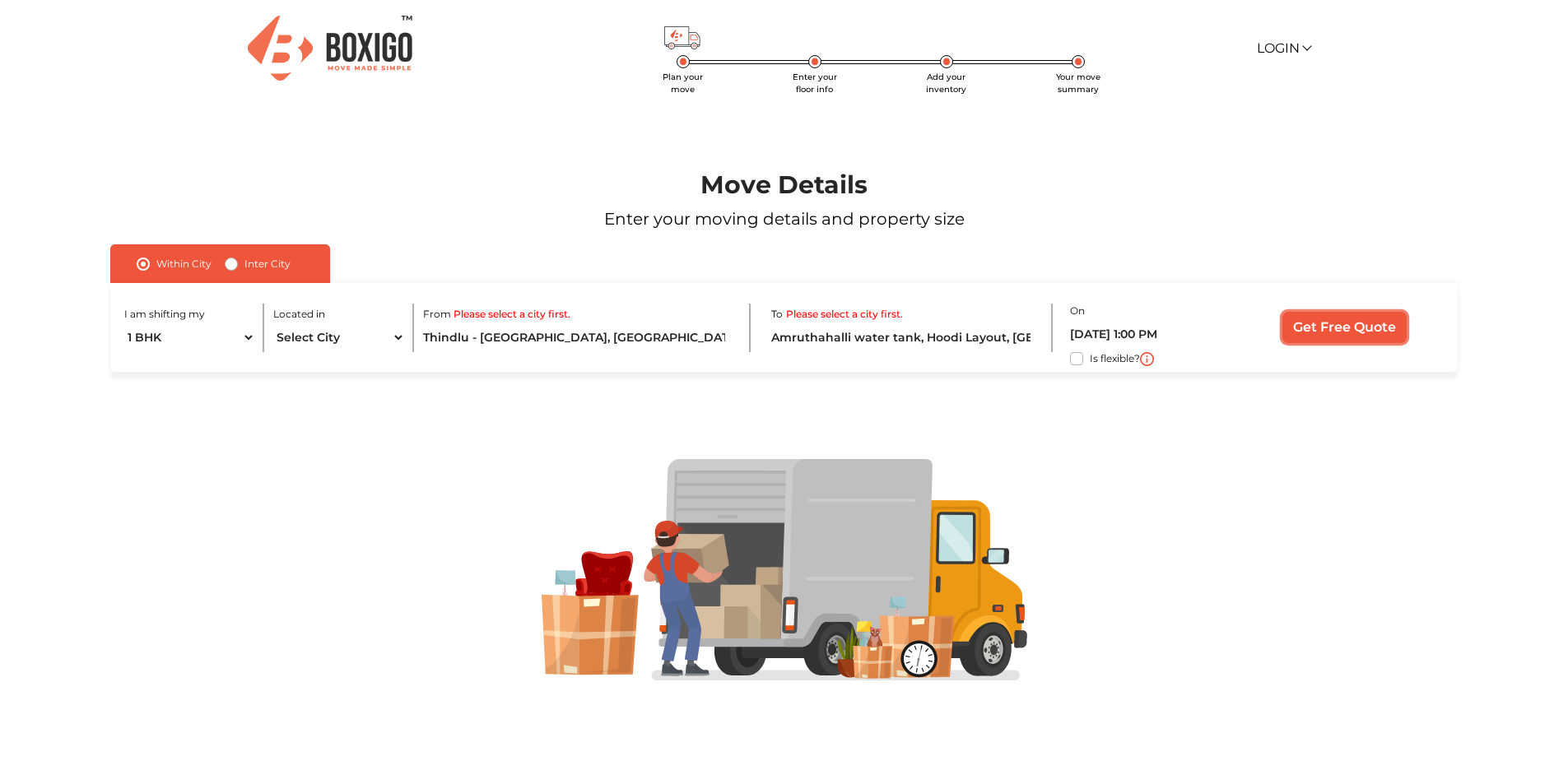
click at [1358, 328] on input "Get Free Quote" at bounding box center [1344, 328] width 124 height 31
click at [1357, 328] on input "Get Free Quote" at bounding box center [1344, 328] width 124 height 31
click at [1328, 522] on div at bounding box center [784, 570] width 1443 height 222
click at [589, 337] on input "Thindlu - Kodigehalli Main Road, Sir MV Layout, Tindlu, Kempe Gowda Nagar, Beng…" at bounding box center [578, 338] width 308 height 29
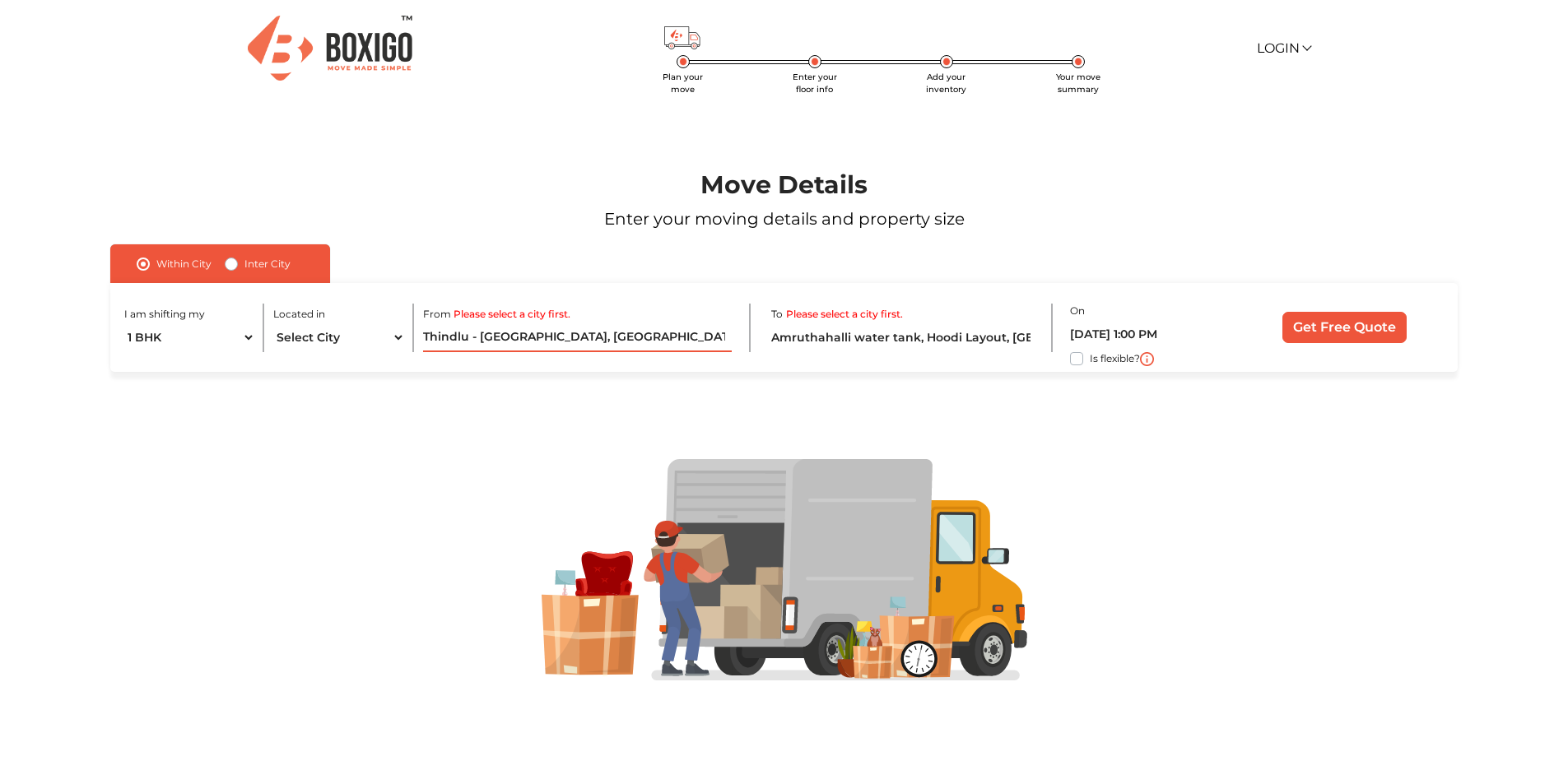
click at [644, 339] on input "Thindlu - Kodigehalli Main Road, Sir MV Layout, Tindlu, Kempe Gowda Nagar, Beng…" at bounding box center [578, 338] width 308 height 29
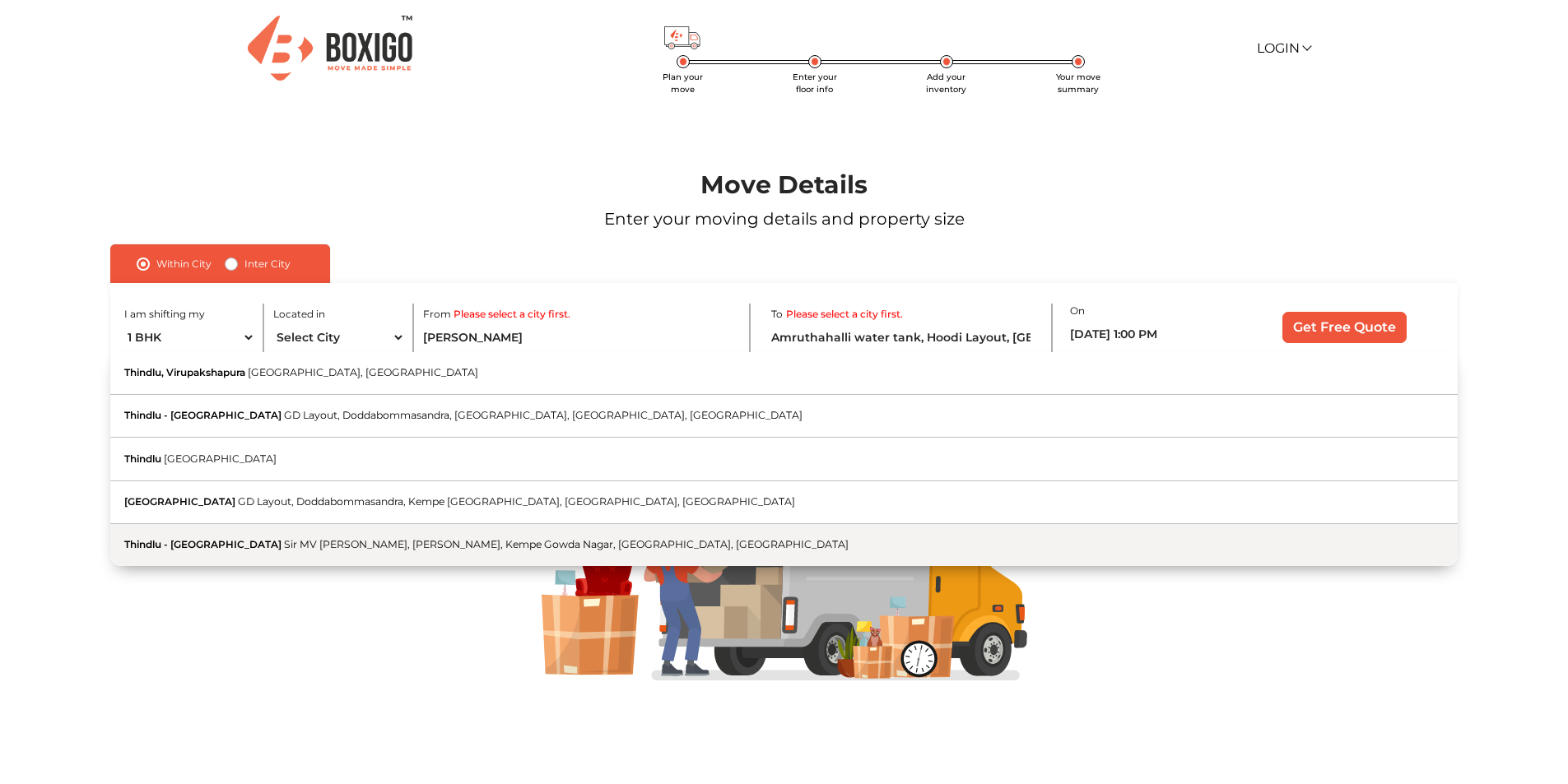
click at [303, 539] on span "Sir MV Layout, Tindlu, Kempe Gowda Nagar, Bengaluru, Karnataka" at bounding box center [566, 544] width 565 height 13
type input "Thindlu - Kodigehalli Main Road, Sir MV Layout, Tindlu, Kempe Gowda Nagar, Beng…"
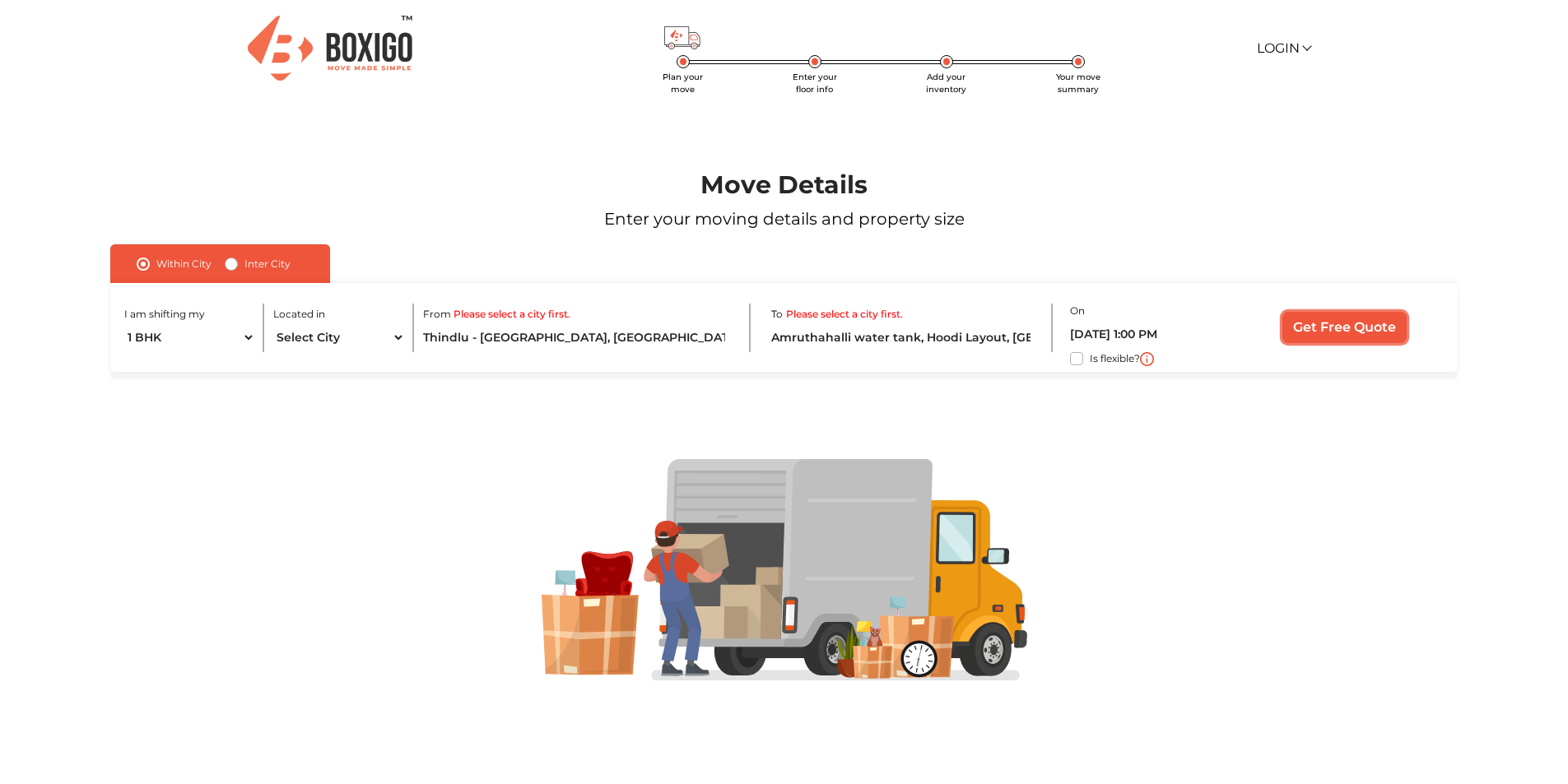
click at [1339, 324] on input "Get Free Quote" at bounding box center [1344, 328] width 124 height 31
